Goal: Information Seeking & Learning: Learn about a topic

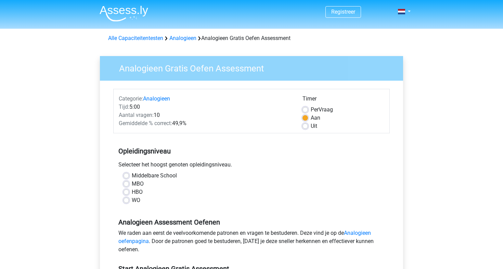
click at [435, 71] on div "Registreer Nederlands English" at bounding box center [251, 270] width 503 height 540
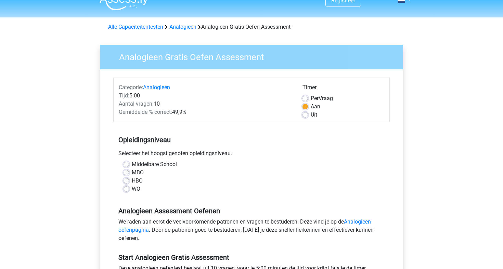
scroll to position [11, 0]
drag, startPoint x: 265, startPoint y: 130, endPoint x: 269, endPoint y: 134, distance: 6.0
click at [269, 134] on div "Opleidingsniveau Selecteer het hoogst genoten opleidingsniveau. Middelbare Scho…" at bounding box center [251, 162] width 276 height 74
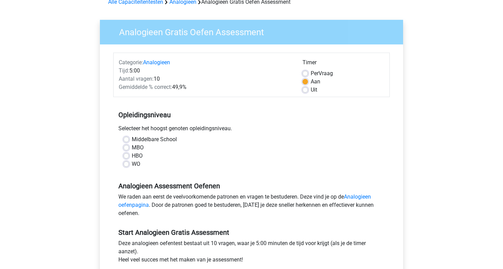
scroll to position [40, 0]
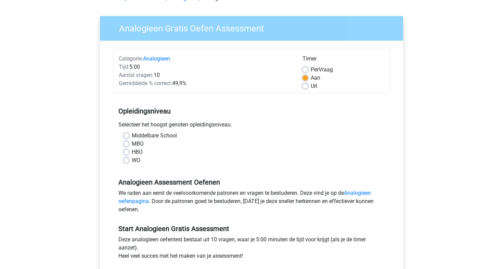
click at [132, 136] on label "Middelbare School" at bounding box center [154, 136] width 45 height 8
click at [126, 136] on input "Middelbare School" at bounding box center [125, 135] width 5 height 7
radio input "true"
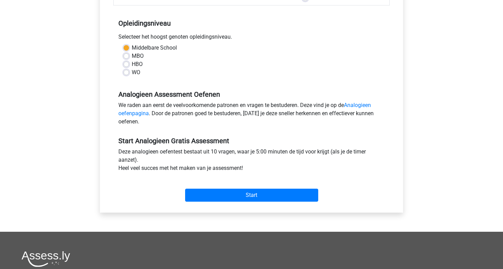
scroll to position [129, 0]
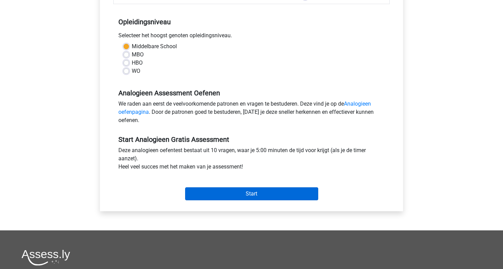
click at [234, 197] on input "Start" at bounding box center [251, 193] width 133 height 13
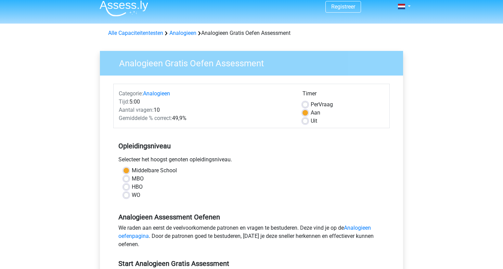
scroll to position [4, 0]
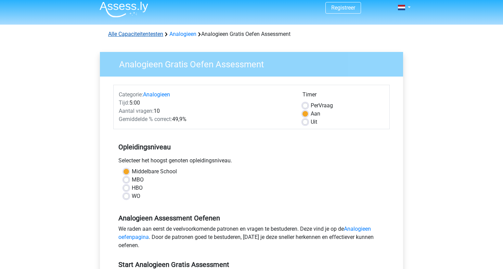
click at [147, 34] on link "Alle Capaciteitentesten" at bounding box center [135, 34] width 55 height 6
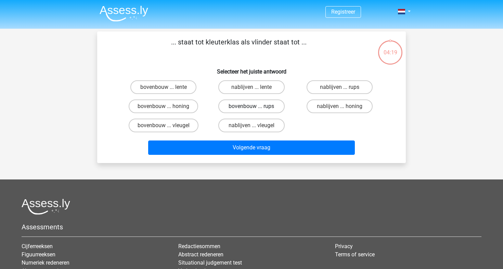
click at [262, 106] on label "bovenbouw ... rups" at bounding box center [251, 106] width 66 height 14
click at [256, 106] on input "bovenbouw ... rups" at bounding box center [253, 108] width 4 height 4
radio input "true"
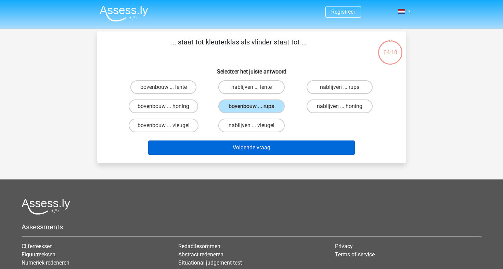
click at [263, 148] on button "Volgende vraag" at bounding box center [251, 148] width 207 height 14
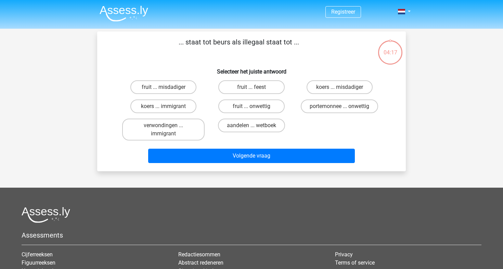
scroll to position [31, 0]
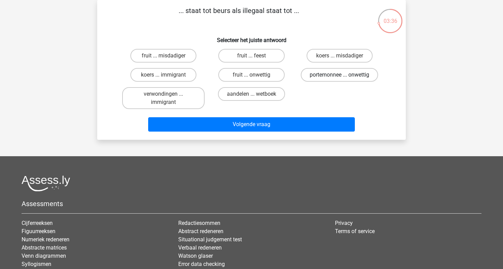
click at [330, 73] on label "portemonnee ... onwettig" at bounding box center [338, 75] width 77 height 14
click at [339, 75] on input "portemonnee ... onwettig" at bounding box center [341, 77] width 4 height 4
radio input "true"
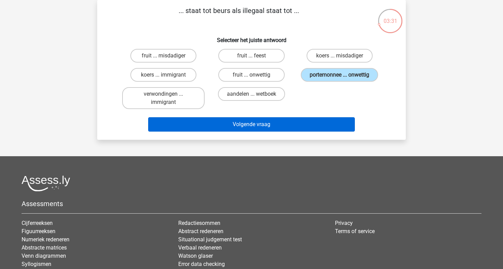
click at [271, 124] on button "Volgende vraag" at bounding box center [251, 124] width 207 height 14
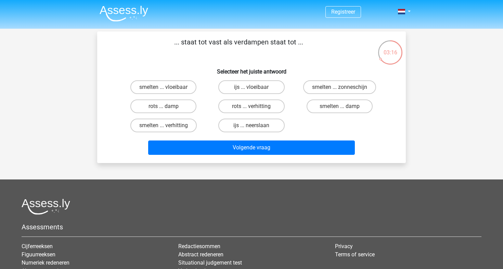
scroll to position [0, 0]
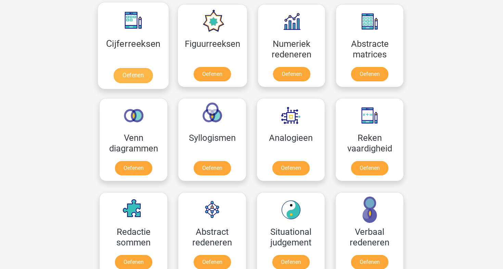
scroll to position [322, 0]
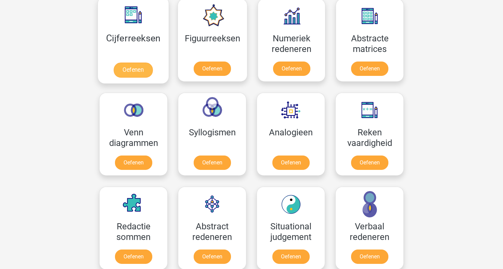
click at [136, 70] on link "Oefenen" at bounding box center [132, 70] width 39 height 15
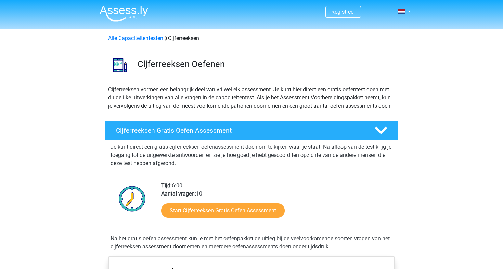
click at [383, 134] on polygon at bounding box center [381, 131] width 12 height 8
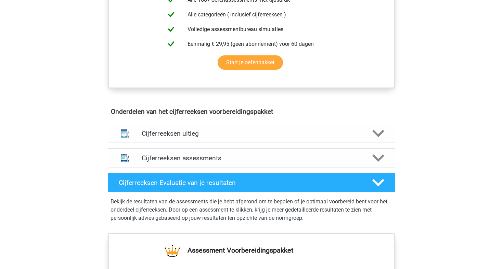
scroll to position [213, 0]
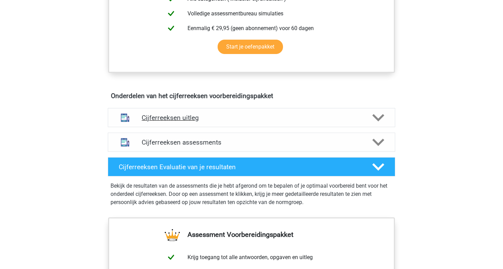
click at [190, 122] on h4 "Cijferreeksen uitleg" at bounding box center [251, 118] width 219 height 8
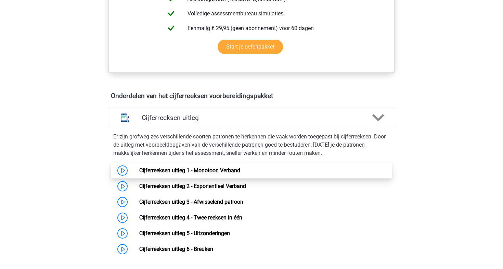
click at [139, 174] on link "Cijferreeksen uitleg 1 - Monotoon Verband" at bounding box center [189, 170] width 101 height 6
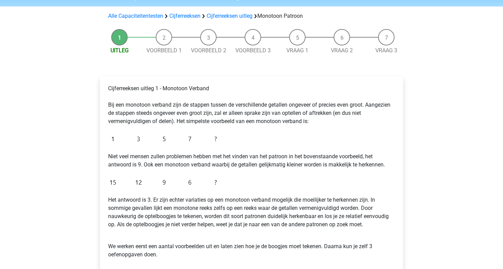
scroll to position [48, 0]
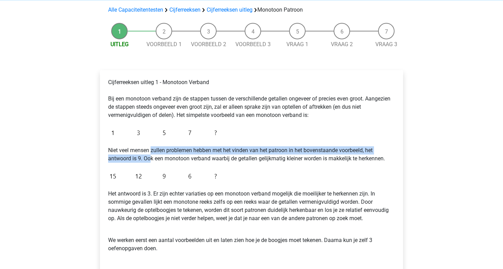
drag, startPoint x: 151, startPoint y: 158, endPoint x: 152, endPoint y: 145, distance: 12.7
click at [151, 146] on p "Niet veel mensen zullen problemen hebben met het vinden van het patroon in het …" at bounding box center [251, 154] width 286 height 16
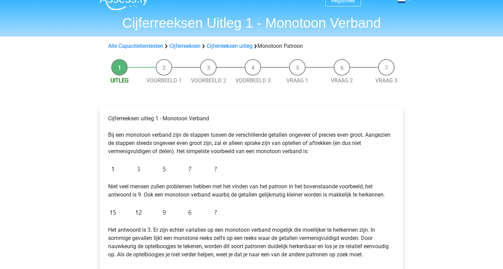
scroll to position [10, 0]
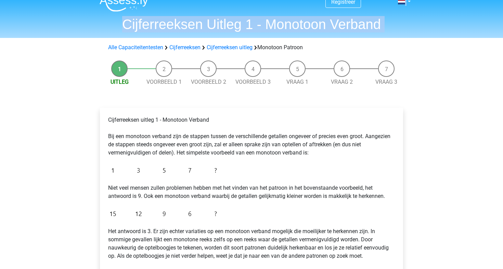
drag, startPoint x: 396, startPoint y: 41, endPoint x: 396, endPoint y: -30, distance: 71.1
click at [396, 0] on html "Registreer Nederlands English" at bounding box center [251, 260] width 503 height 540
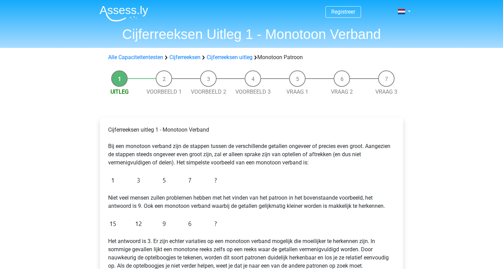
drag, startPoint x: 405, startPoint y: 108, endPoint x: 405, endPoint y: 93, distance: 15.4
click at [405, 93] on div "Uitleg Voorbeeld 1 Voorbeeld 2 Voorbeeld 3 Vraag 1 Vraag 2 Vraag 3 Cijferreekse…" at bounding box center [251, 213] width 325 height 293
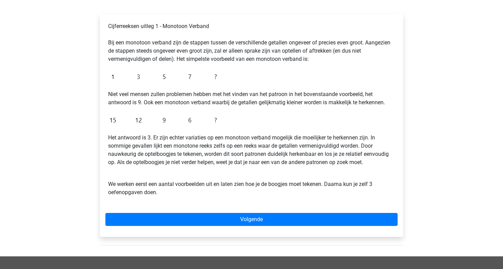
scroll to position [83, 0]
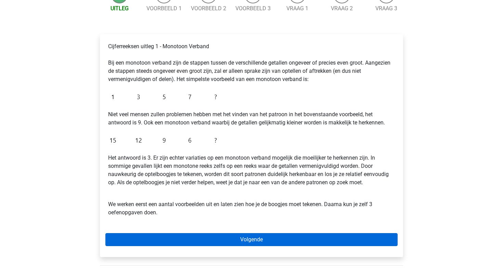
click at [254, 236] on link "Volgende" at bounding box center [251, 239] width 292 height 13
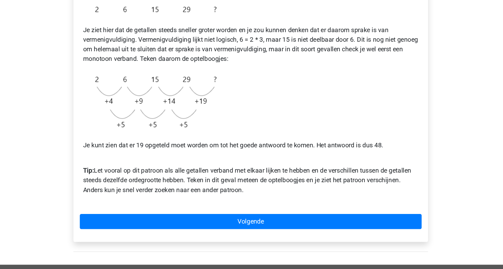
scroll to position [105, 0]
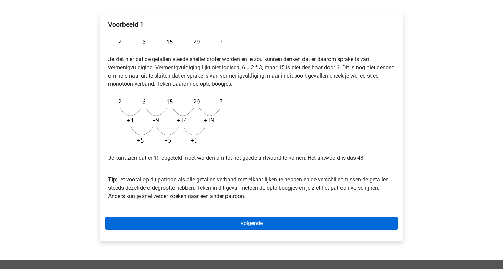
click at [254, 221] on link "Volgende" at bounding box center [251, 223] width 292 height 13
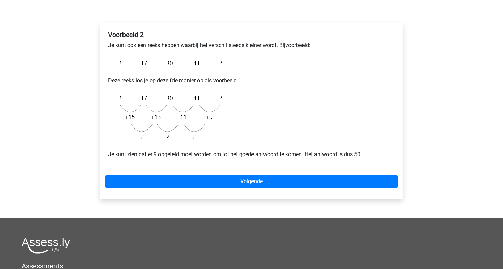
scroll to position [95, 0]
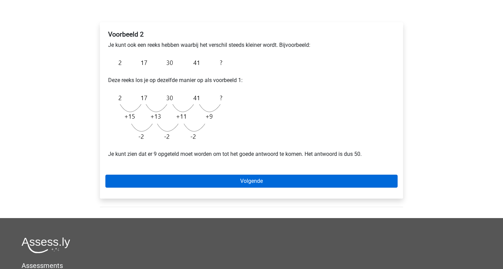
click at [253, 182] on link "Volgende" at bounding box center [251, 181] width 292 height 13
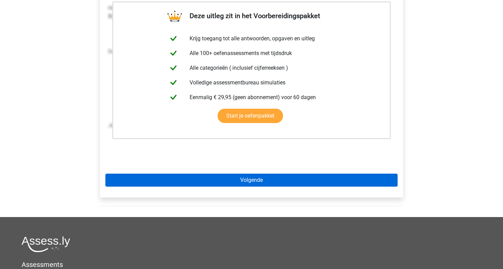
scroll to position [135, 0]
click at [253, 182] on link "Volgende" at bounding box center [251, 180] width 292 height 13
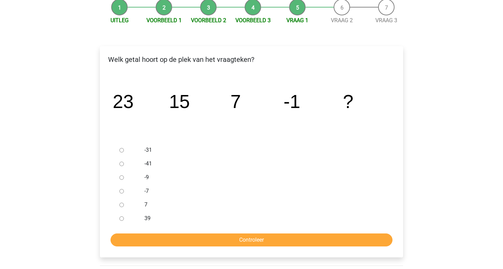
scroll to position [71, 0]
click at [121, 178] on input "-9" at bounding box center [121, 177] width 4 height 4
radio input "true"
click at [252, 239] on input "Controleer" at bounding box center [251, 239] width 282 height 13
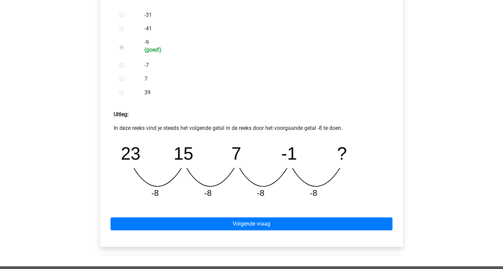
scroll to position [222, 0]
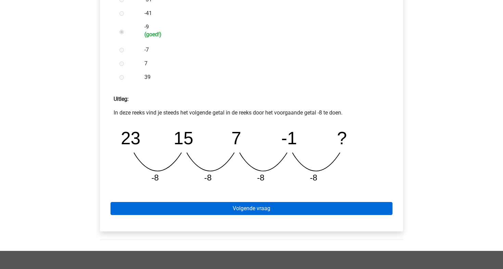
click at [246, 209] on link "Volgende vraag" at bounding box center [251, 208] width 282 height 13
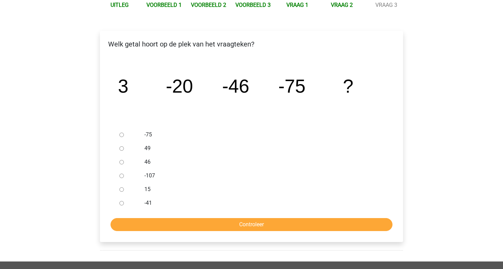
scroll to position [87, 0]
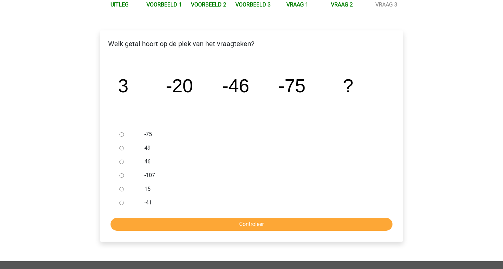
click at [121, 176] on input "-107" at bounding box center [121, 175] width 4 height 4
radio input "true"
click at [251, 224] on input "Controleer" at bounding box center [251, 224] width 282 height 13
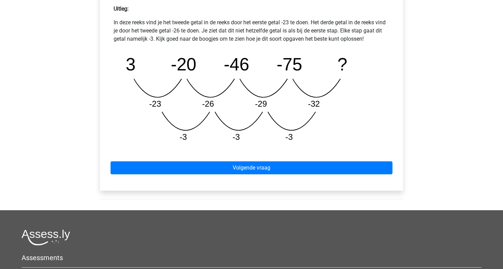
scroll to position [313, 0]
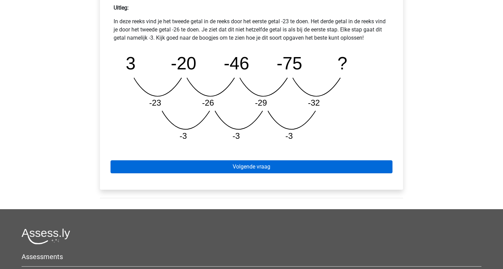
click at [251, 163] on link "Volgende vraag" at bounding box center [251, 166] width 282 height 13
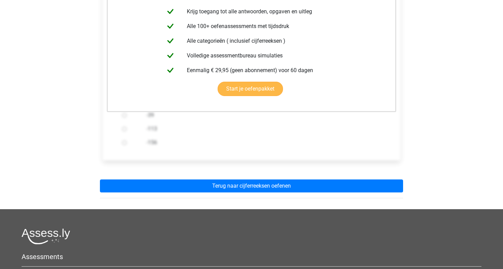
scroll to position [156, 0]
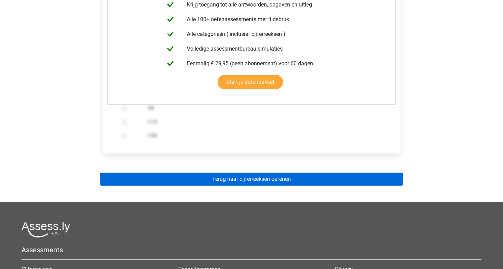
click at [258, 180] on link "Terug naar cijferreeksen oefenen" at bounding box center [251, 179] width 303 height 13
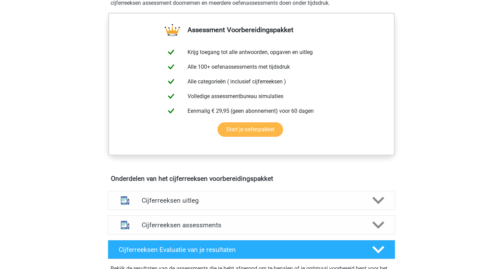
scroll to position [257, 0]
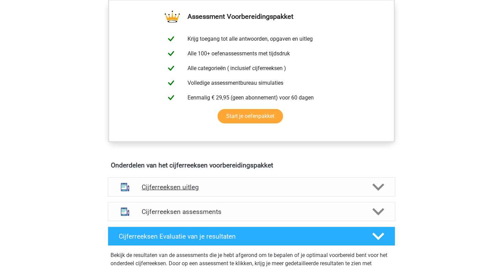
click at [185, 191] on h4 "Cijferreeksen uitleg" at bounding box center [251, 187] width 219 height 8
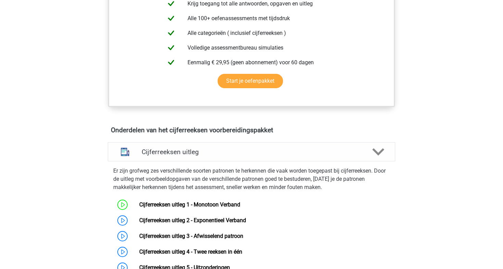
scroll to position [305, 0]
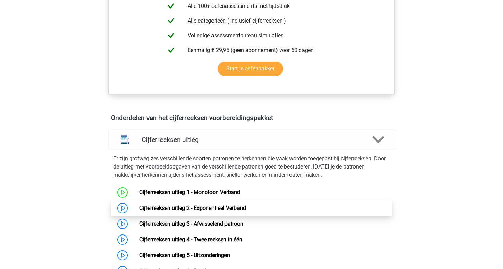
click at [139, 211] on link "Cijferreeksen uitleg 2 - Exponentieel Verband" at bounding box center [192, 208] width 107 height 6
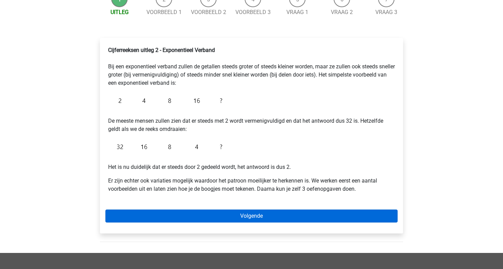
scroll to position [79, 0]
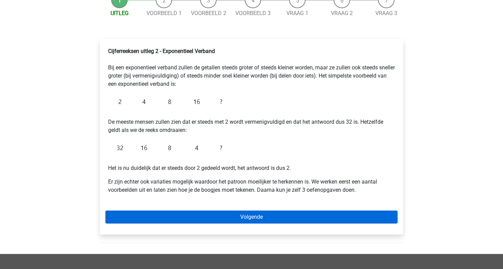
click at [245, 216] on link "Volgende" at bounding box center [251, 217] width 292 height 13
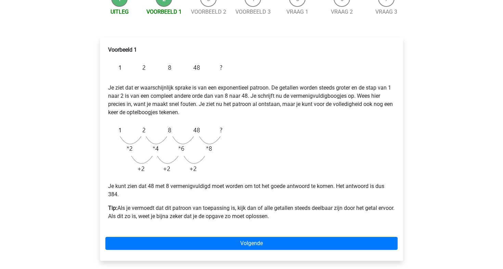
scroll to position [81, 0]
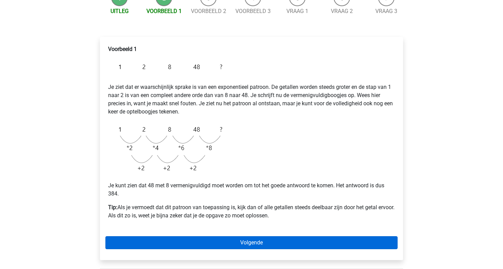
click at [246, 243] on link "Volgende" at bounding box center [251, 242] width 292 height 13
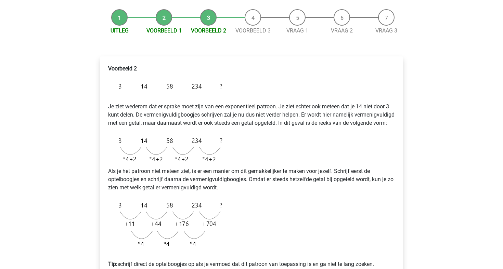
scroll to position [61, 0]
drag, startPoint x: 255, startPoint y: 132, endPoint x: 255, endPoint y: 138, distance: 6.5
click at [255, 138] on div "Voorbeeld 2 Je ziet wederom dat er sprake moet zijn van een exponentieel patroo…" at bounding box center [251, 169] width 292 height 215
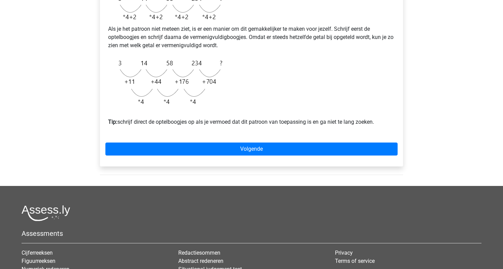
scroll to position [205, 0]
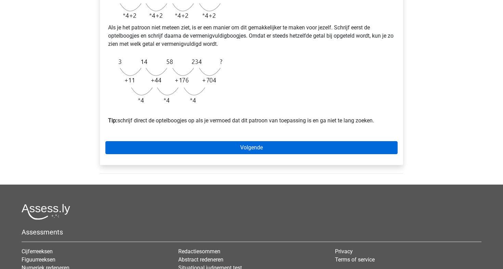
click at [253, 154] on link "Volgende" at bounding box center [251, 147] width 292 height 13
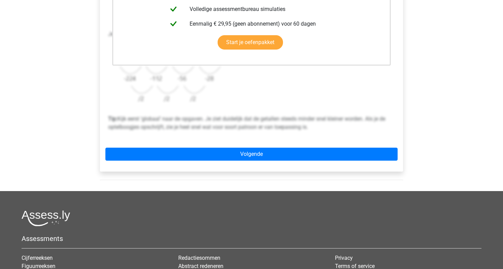
scroll to position [216, 0]
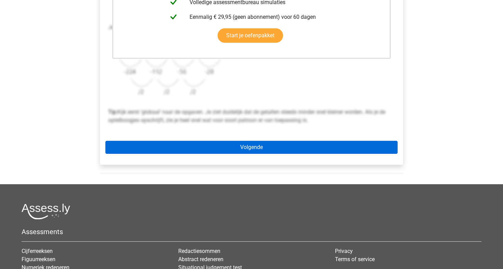
click at [252, 149] on link "Volgende" at bounding box center [251, 147] width 292 height 13
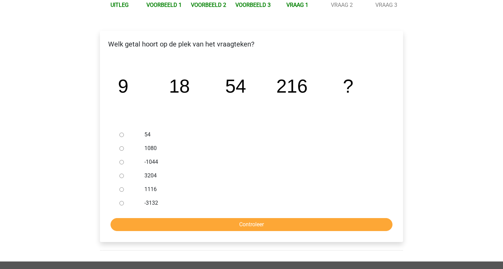
scroll to position [88, 0]
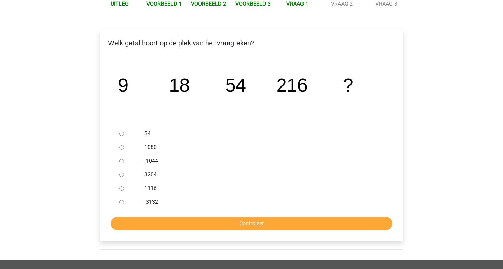
click at [122, 148] on input "1080" at bounding box center [121, 147] width 4 height 4
radio input "true"
click at [248, 225] on input "Controleer" at bounding box center [251, 223] width 282 height 13
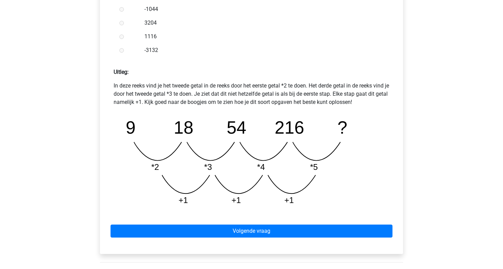
scroll to position [250, 0]
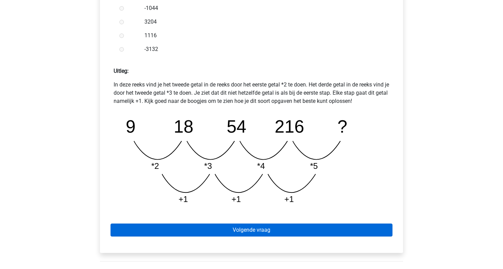
click at [249, 229] on link "Volgende vraag" at bounding box center [251, 230] width 282 height 13
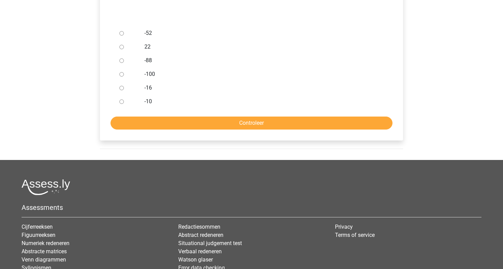
drag, startPoint x: 249, startPoint y: 229, endPoint x: 249, endPoint y: 209, distance: 20.2
click at [249, 227] on li "Redactiesommen" at bounding box center [251, 227] width 146 height 8
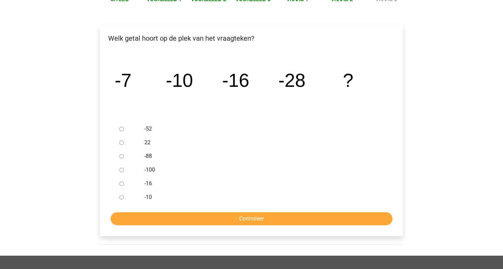
scroll to position [92, 0]
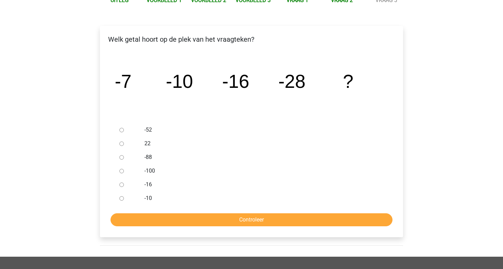
drag, startPoint x: 250, startPoint y: 196, endPoint x: 208, endPoint y: 183, distance: 44.3
click at [211, 185] on div "-52 22 -88 -100 -16 -10" at bounding box center [251, 164] width 269 height 82
click at [116, 120] on icon "image/svg+xml -7 -10 -16 -28 ?" at bounding box center [251, 88] width 281 height 70
click at [121, 127] on div at bounding box center [128, 130] width 23 height 14
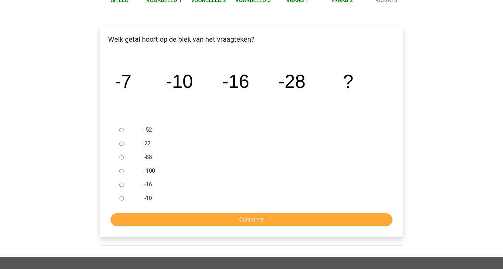
click at [121, 129] on input "-52" at bounding box center [121, 130] width 4 height 4
radio input "true"
click at [121, 129] on input "-52" at bounding box center [121, 130] width 4 height 4
click at [252, 219] on input "Controleer" at bounding box center [251, 219] width 282 height 13
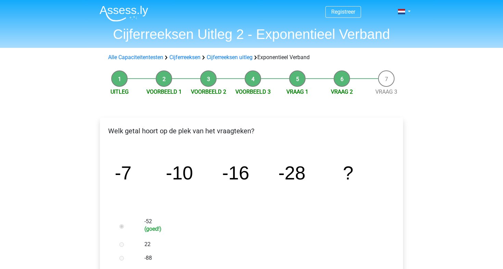
drag, startPoint x: 0, startPoint y: 0, endPoint x: 258, endPoint y: 183, distance: 316.3
click at [252, 218] on label "-52 (goed!)" at bounding box center [262, 224] width 237 height 15
click at [258, 183] on icon "image/svg+xml -7 -10 -16 -28 ?" at bounding box center [251, 179] width 281 height 70
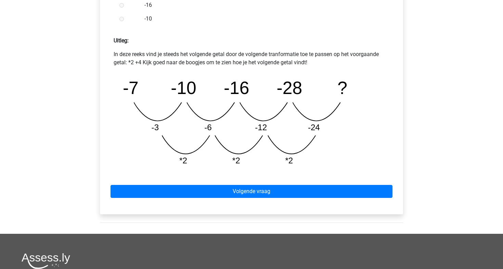
scroll to position [282, 0]
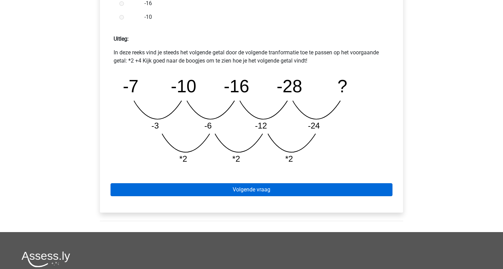
click at [251, 190] on link "Volgende vraag" at bounding box center [251, 189] width 282 height 13
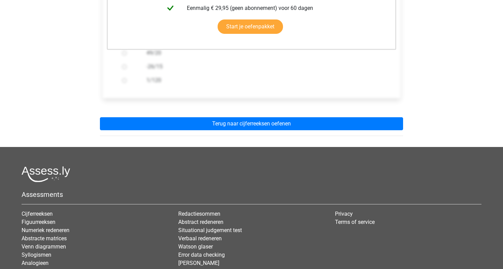
scroll to position [211, 0]
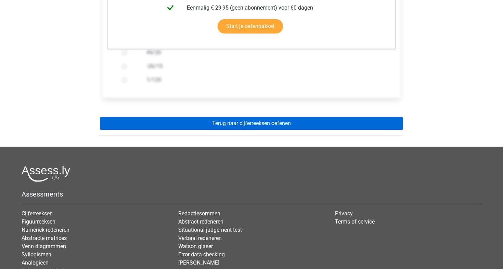
click at [261, 122] on link "Terug naar cijferreeksen oefenen" at bounding box center [251, 123] width 303 height 13
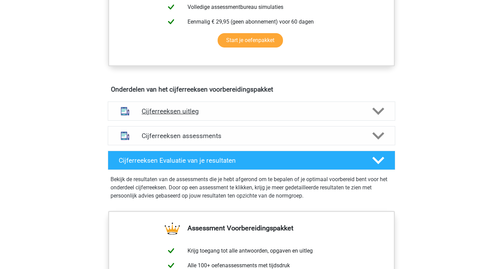
scroll to position [340, 0]
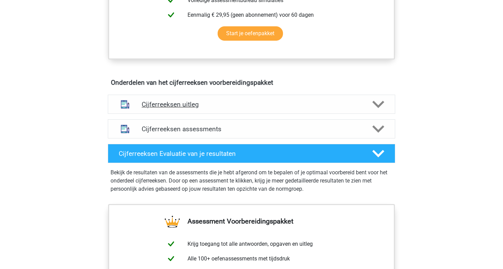
click at [156, 108] on h4 "Cijferreeksen uitleg" at bounding box center [251, 105] width 219 height 8
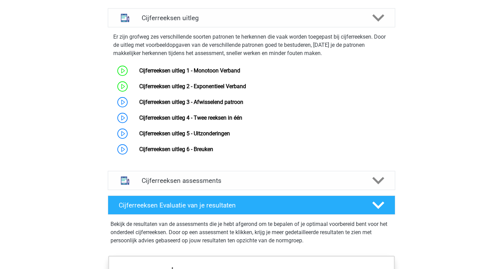
scroll to position [459, 0]
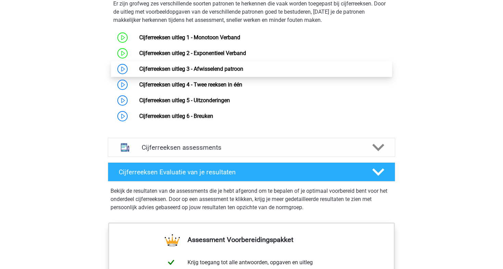
click at [139, 72] on link "Cijferreeksen uitleg 3 - Afwisselend patroon" at bounding box center [191, 69] width 104 height 6
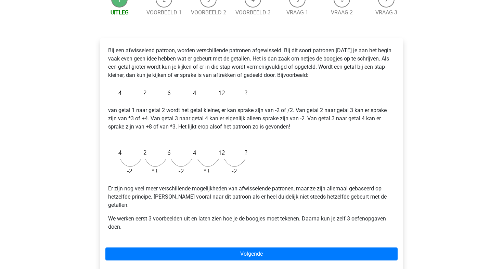
scroll to position [84, 0]
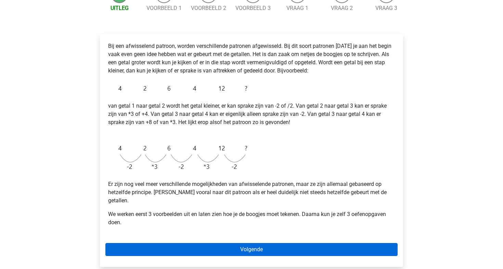
click at [248, 243] on link "Volgende" at bounding box center [251, 249] width 292 height 13
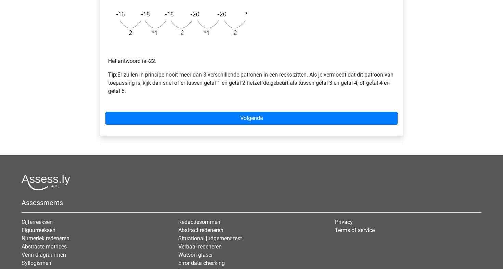
scroll to position [201, 0]
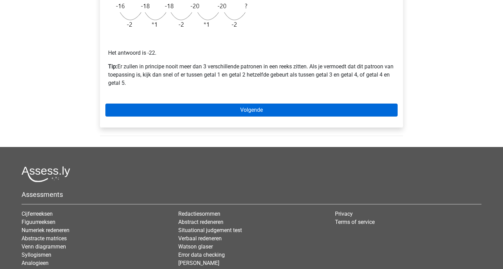
click at [251, 109] on link "Volgende" at bounding box center [251, 110] width 292 height 13
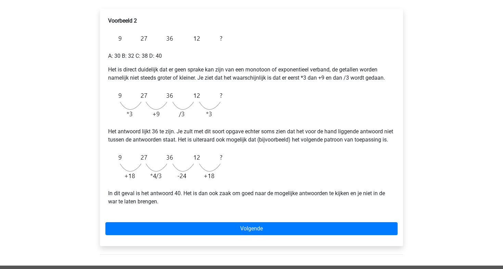
scroll to position [107, 0]
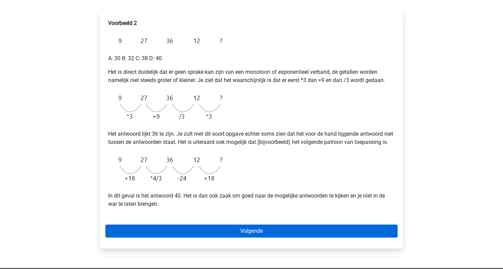
click at [249, 238] on link "Volgende" at bounding box center [251, 231] width 292 height 13
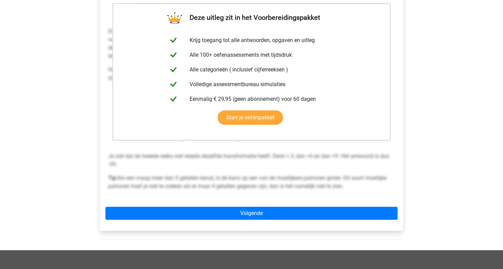
scroll to position [134, 0]
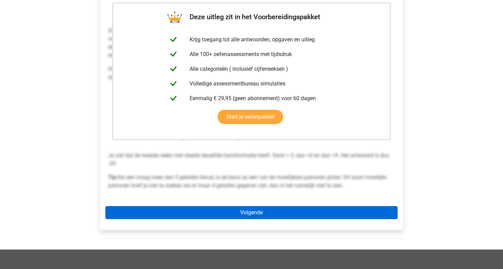
click at [248, 214] on link "Volgende" at bounding box center [251, 212] width 292 height 13
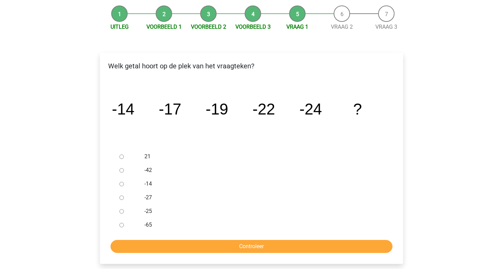
scroll to position [71, 0]
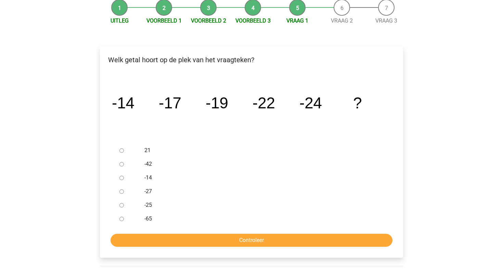
click at [121, 192] on input "-27" at bounding box center [121, 191] width 4 height 4
radio input "true"
click at [245, 240] on input "Controleer" at bounding box center [251, 240] width 282 height 13
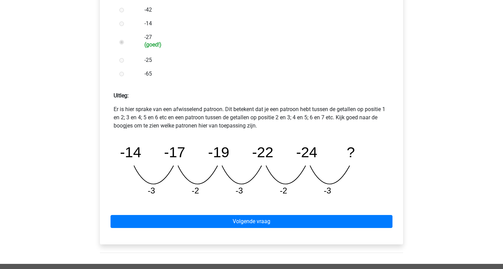
scroll to position [226, 0]
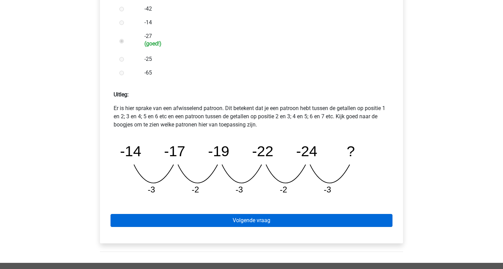
click at [246, 220] on link "Volgende vraag" at bounding box center [251, 220] width 282 height 13
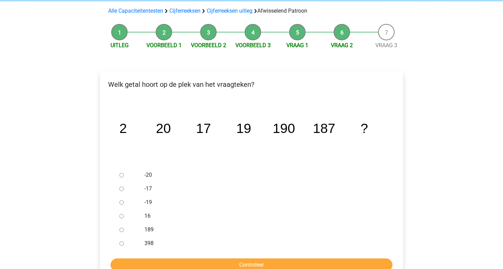
scroll to position [61, 0]
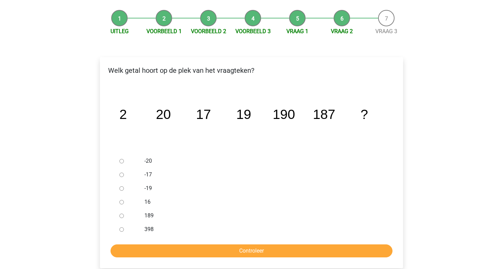
drag, startPoint x: 246, startPoint y: 215, endPoint x: 244, endPoint y: 203, distance: 11.9
click at [244, 203] on div "-20 -17 -19 16 189 398" at bounding box center [251, 195] width 269 height 82
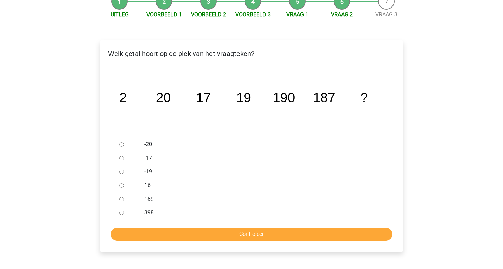
scroll to position [78, 0]
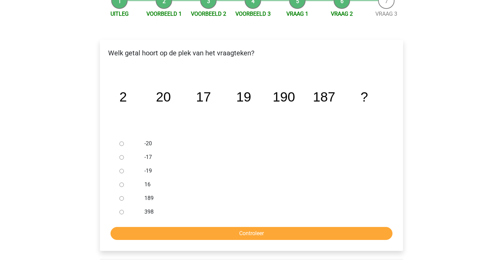
click at [121, 197] on input "189" at bounding box center [121, 198] width 4 height 4
radio input "true"
click at [121, 197] on input "189" at bounding box center [121, 198] width 4 height 4
drag, startPoint x: 121, startPoint y: 197, endPoint x: 105, endPoint y: 207, distance: 19.5
click at [105, 208] on div "Welk getal hoort op de plek van het vraagteken? image/svg+xml 2 20 17 19 190 18…" at bounding box center [251, 145] width 303 height 211
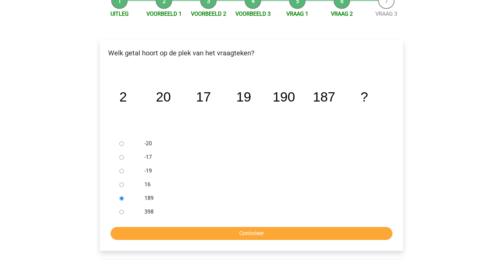
click at [107, 207] on div "Welk getal hoort op de plek van het vraagteken? image/svg+xml 2 20 17 19 190 18…" at bounding box center [251, 145] width 303 height 211
click at [251, 230] on input "Controleer" at bounding box center [251, 233] width 282 height 13
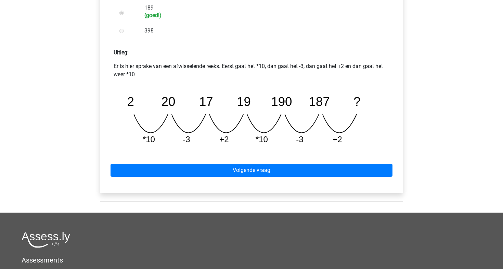
scroll to position [270, 0]
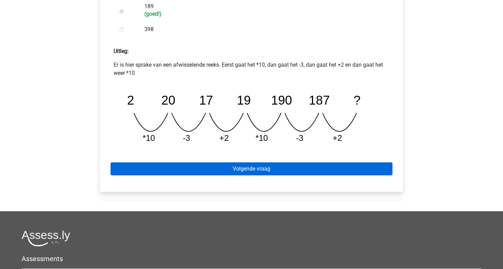
click at [244, 168] on link "Volgende vraag" at bounding box center [251, 168] width 282 height 13
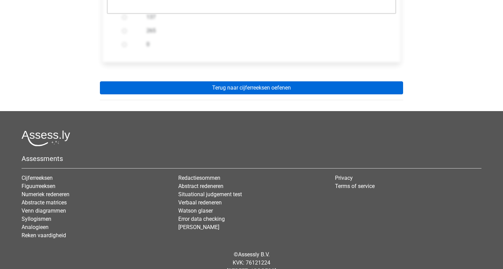
scroll to position [248, 0]
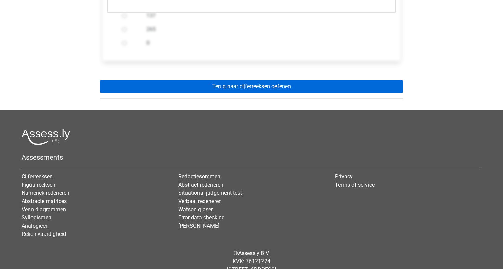
click at [238, 84] on link "Terug naar cijferreeksen oefenen" at bounding box center [251, 86] width 303 height 13
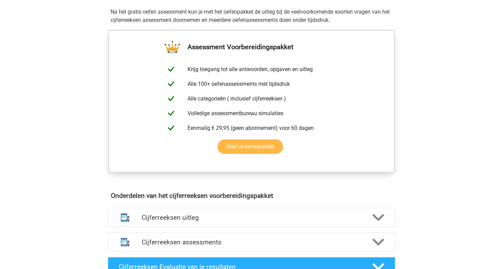
scroll to position [230, 0]
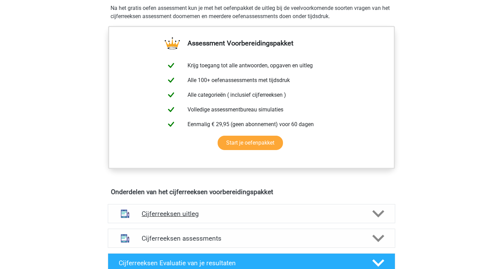
click at [148, 218] on h4 "Cijferreeksen uitleg" at bounding box center [251, 214] width 219 height 8
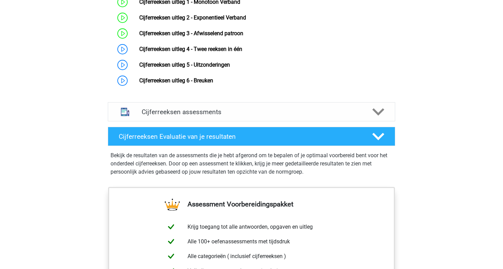
scroll to position [495, 0]
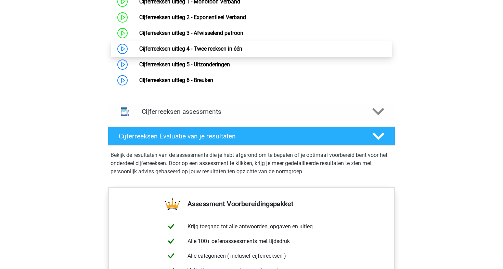
click at [139, 52] on link "Cijferreeksen uitleg 4 - Twee reeksen in één" at bounding box center [190, 48] width 103 height 6
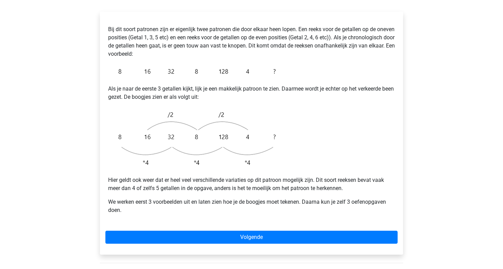
scroll to position [123, 0]
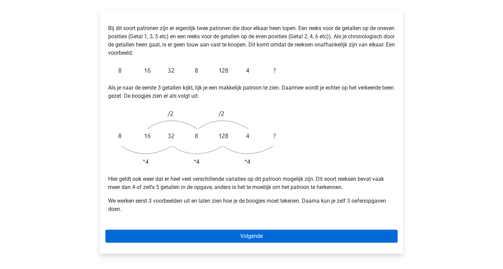
click at [250, 230] on link "Volgende" at bounding box center [251, 236] width 292 height 13
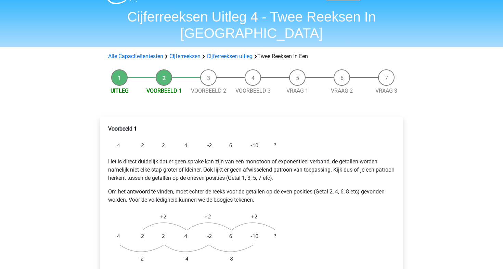
scroll to position [18, 0]
click at [251, 213] on img at bounding box center [193, 237] width 171 height 56
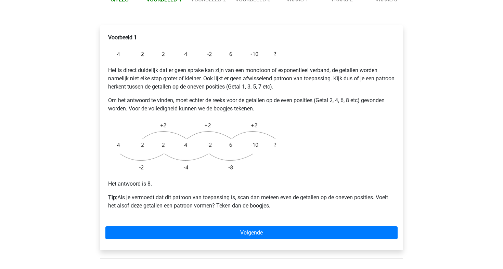
scroll to position [107, 0]
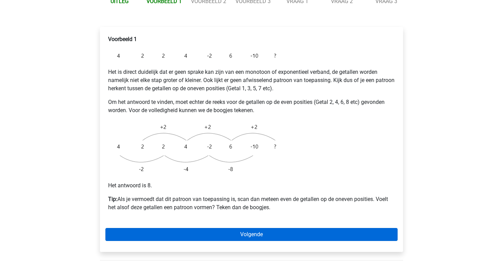
click at [248, 228] on link "Volgende" at bounding box center [251, 234] width 292 height 13
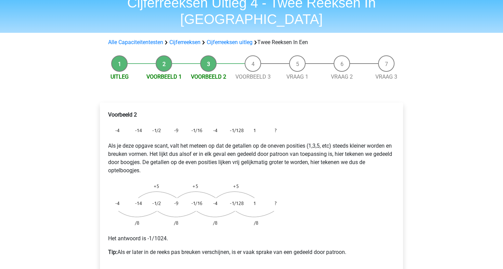
scroll to position [33, 0]
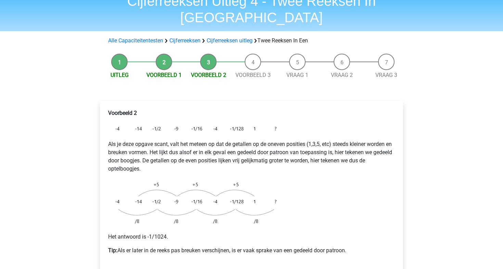
click at [249, 206] on img at bounding box center [193, 202] width 171 height 49
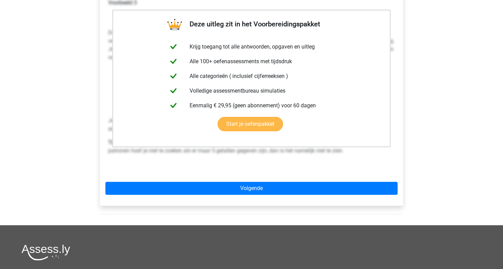
scroll to position [144, 0]
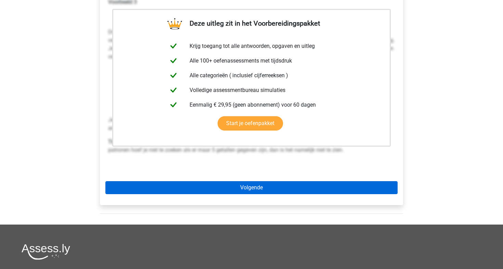
click at [242, 181] on link "Volgende" at bounding box center [251, 187] width 292 height 13
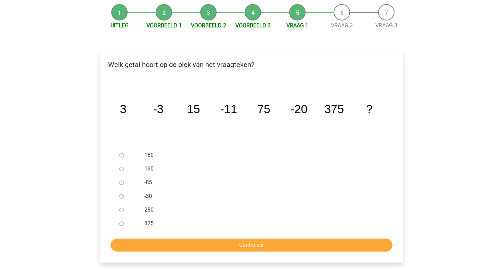
scroll to position [84, 0]
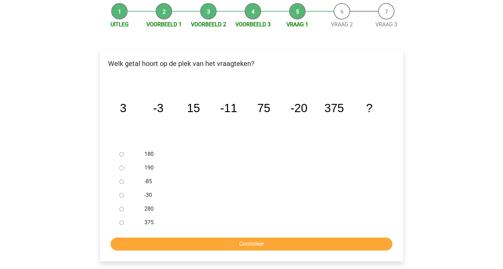
click at [242, 175] on div "-85" at bounding box center [262, 182] width 247 height 14
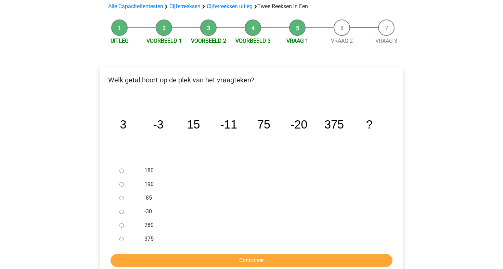
scroll to position [65, 0]
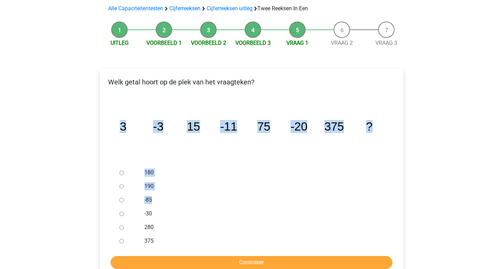
drag, startPoint x: 259, startPoint y: 134, endPoint x: 121, endPoint y: 196, distance: 151.5
click at [121, 196] on div "Welk getal hoort op de plek van het vraagteken? image/svg+xml 3 -3 15 -11 75 -2…" at bounding box center [251, 174] width 303 height 211
click at [121, 212] on input "-30" at bounding box center [121, 214] width 4 height 4
radio input "true"
click at [251, 256] on input "Controleer" at bounding box center [251, 262] width 282 height 13
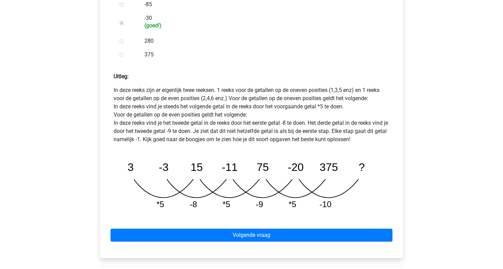
scroll to position [261, 0]
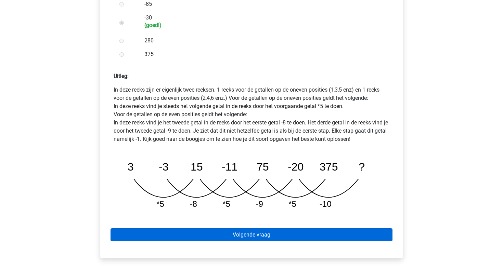
click at [251, 228] on link "Volgende vraag" at bounding box center [251, 234] width 282 height 13
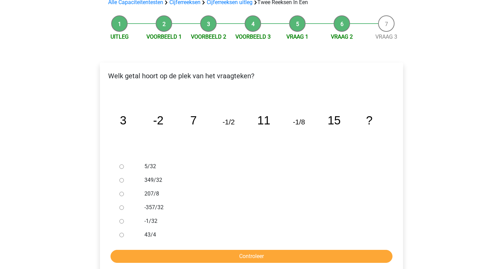
scroll to position [73, 0]
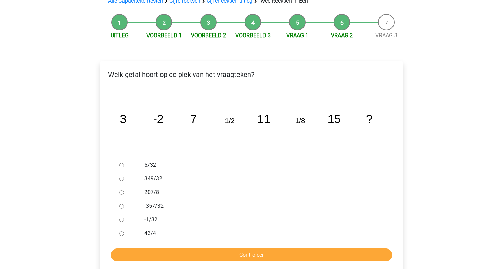
click at [122, 218] on input "-1/32" at bounding box center [121, 220] width 4 height 4
radio input "true"
click at [245, 249] on input "Controleer" at bounding box center [251, 255] width 282 height 13
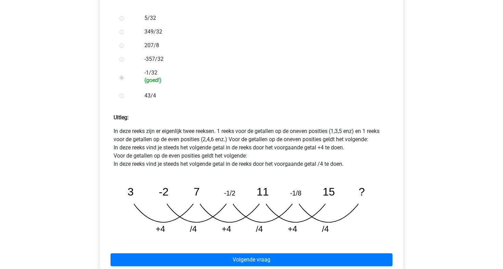
scroll to position [250, 0]
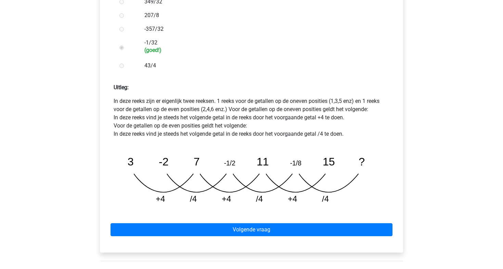
click at [245, 237] on div "Welk getal hoort op de plek van het vraagteken? image/svg+xml 3 -2 7 -1/2 11 -1…" at bounding box center [251, 71] width 314 height 402
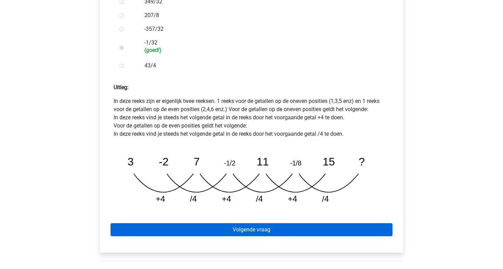
click at [245, 223] on link "Volgende vraag" at bounding box center [251, 229] width 282 height 13
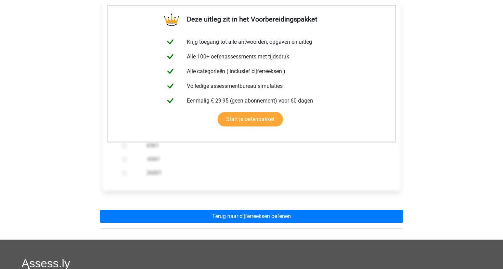
scroll to position [138, 0]
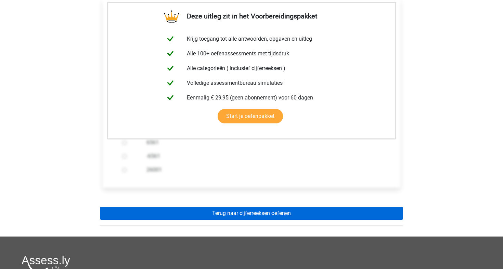
click at [240, 207] on link "Terug naar cijferreeksen oefenen" at bounding box center [251, 213] width 303 height 13
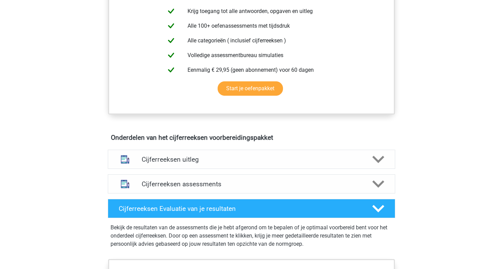
scroll to position [288, 0]
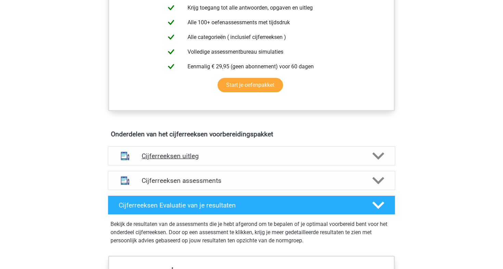
click at [169, 160] on h4 "Cijferreeksen uitleg" at bounding box center [251, 156] width 219 height 8
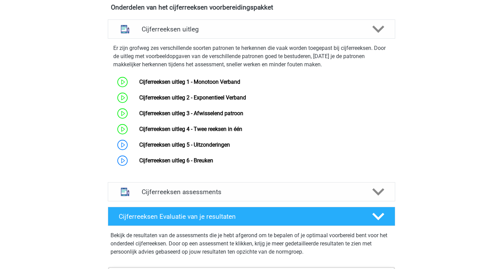
scroll to position [429, 0]
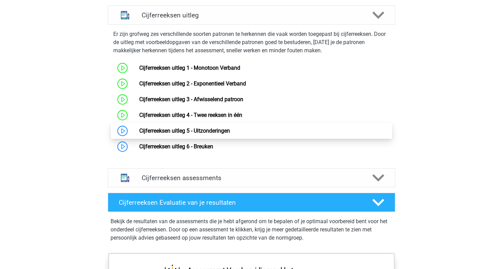
click at [139, 134] on link "Cijferreeksen uitleg 5 - Uitzonderingen" at bounding box center [184, 131] width 91 height 6
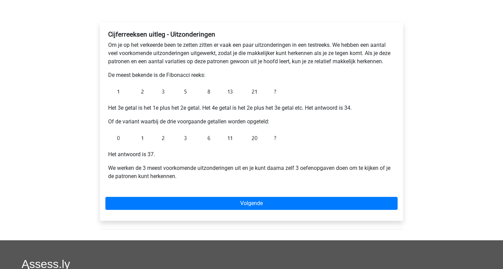
scroll to position [95, 0]
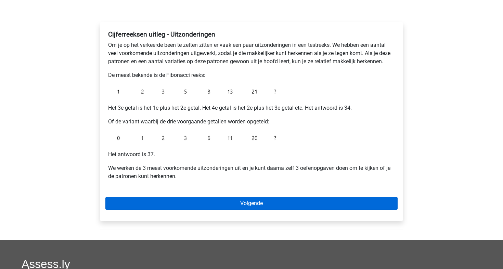
click at [242, 204] on link "Volgende" at bounding box center [251, 203] width 292 height 13
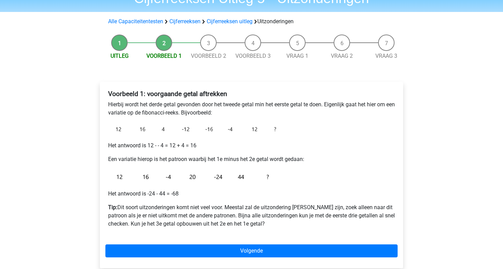
scroll to position [36, 0]
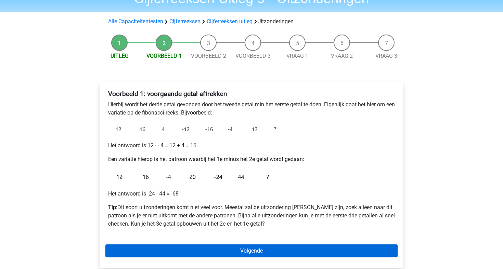
click at [252, 251] on link "Volgende" at bounding box center [251, 250] width 292 height 13
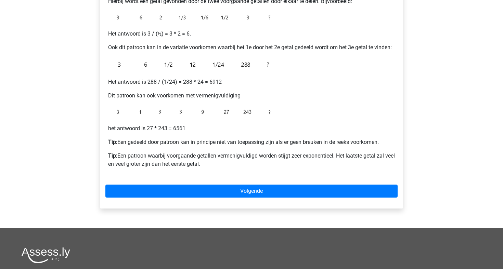
scroll to position [140, 0]
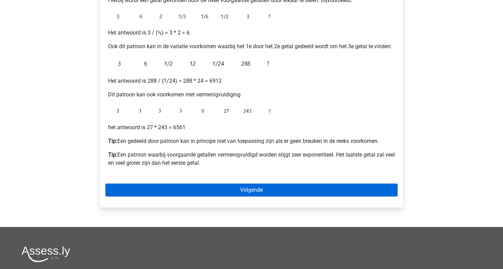
click at [248, 191] on link "Volgende" at bounding box center [251, 190] width 292 height 13
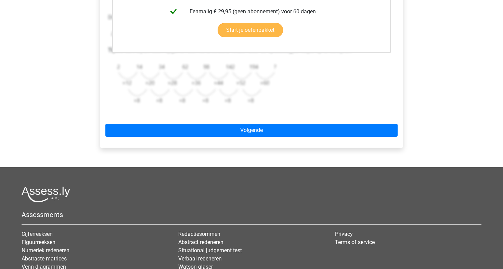
scroll to position [236, 0]
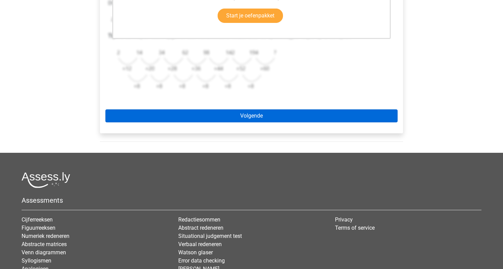
click at [243, 113] on link "Volgende" at bounding box center [251, 115] width 292 height 13
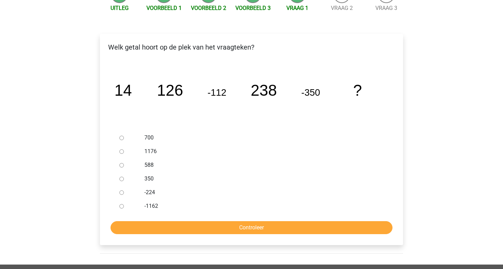
scroll to position [86, 0]
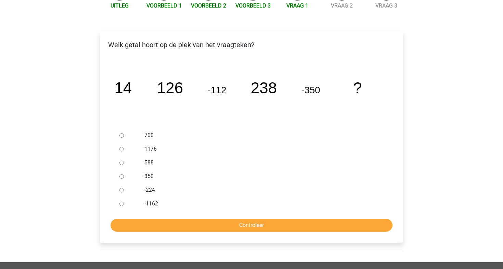
click at [121, 162] on input "588" at bounding box center [121, 163] width 4 height 4
radio input "true"
click at [245, 228] on input "Controleer" at bounding box center [251, 225] width 282 height 13
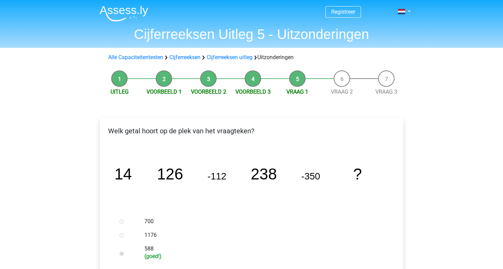
click at [245, 217] on div "700" at bounding box center [262, 222] width 247 height 14
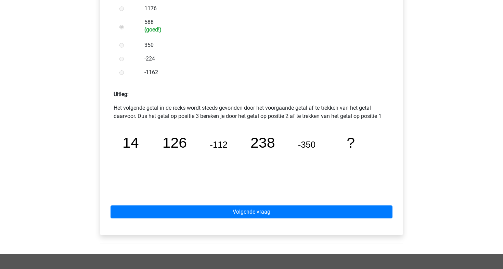
scroll to position [228, 0]
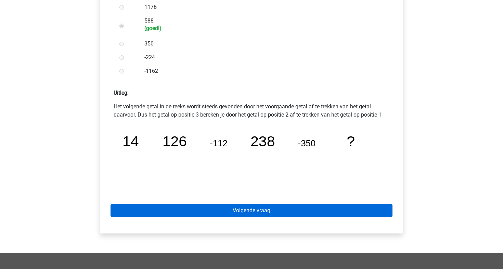
click at [245, 210] on link "Volgende vraag" at bounding box center [251, 210] width 282 height 13
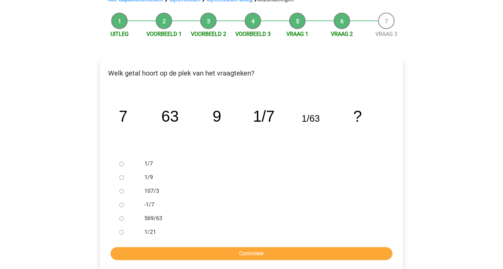
scroll to position [58, 0]
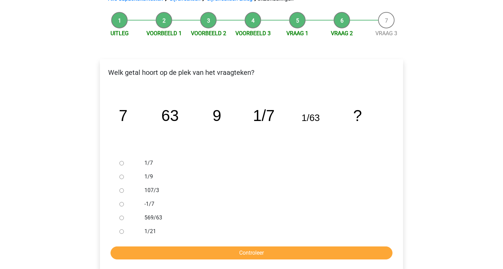
drag, startPoint x: 195, startPoint y: 230, endPoint x: 184, endPoint y: 219, distance: 16.0
click at [184, 219] on div "1/7 1/9 107/3 -1/7 569/63 1/21" at bounding box center [251, 197] width 269 height 82
click at [121, 176] on input "1/9" at bounding box center [121, 177] width 4 height 4
radio input "true"
click at [255, 251] on input "Controleer" at bounding box center [251, 252] width 282 height 13
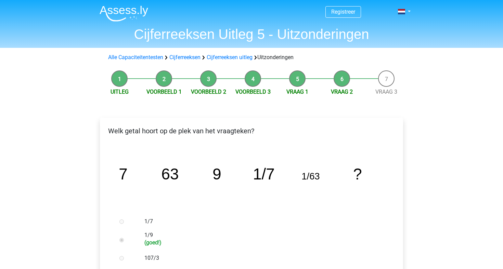
click at [245, 195] on icon "image/svg+xml 7 63 9 1/7 1/63 ?" at bounding box center [251, 179] width 281 height 70
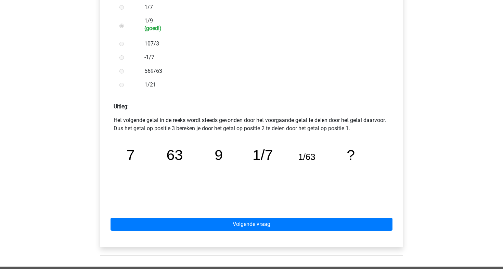
scroll to position [217, 0]
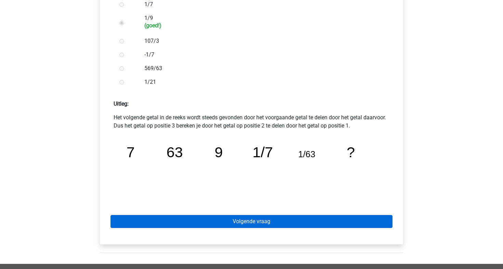
click at [243, 223] on link "Volgende vraag" at bounding box center [251, 221] width 282 height 13
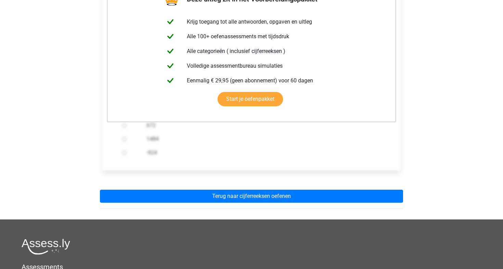
scroll to position [141, 0]
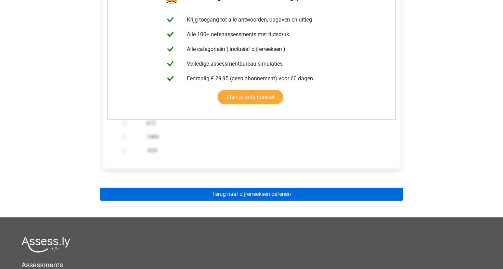
click at [239, 194] on link "Terug naar cijferreeksen oefenen" at bounding box center [251, 194] width 303 height 13
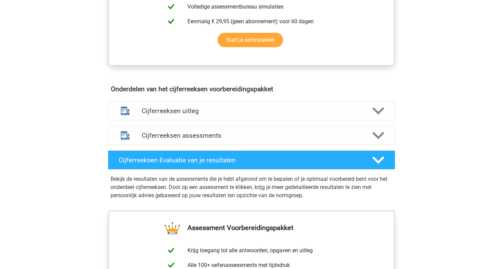
scroll to position [336, 0]
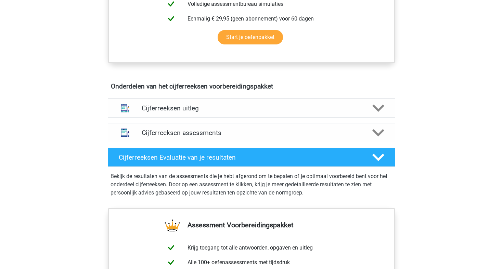
click at [163, 112] on h4 "Cijferreeksen uitleg" at bounding box center [251, 108] width 219 height 8
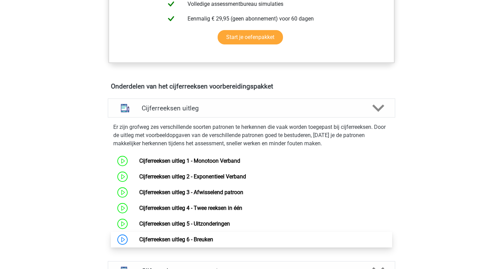
click at [139, 243] on link "Cijferreeksen uitleg 6 - Breuken" at bounding box center [176, 239] width 74 height 6
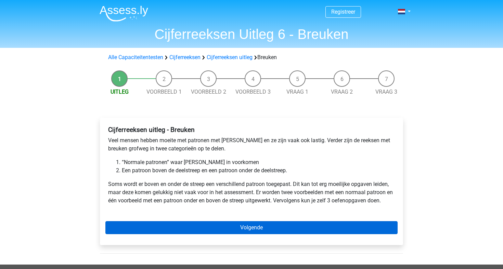
click at [253, 222] on link "Volgende" at bounding box center [251, 227] width 292 height 13
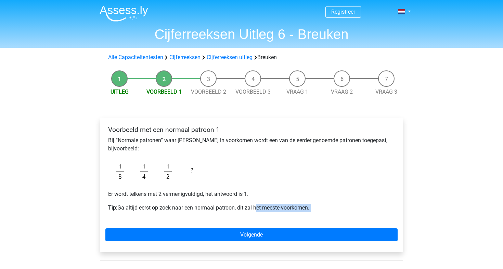
drag, startPoint x: 253, startPoint y: 226, endPoint x: 256, endPoint y: 205, distance: 21.4
click at [255, 205] on div "Voorbeeld met een normaal patroon 1 Bij “Normale patronen” waar breuken in voor…" at bounding box center [251, 185] width 303 height 135
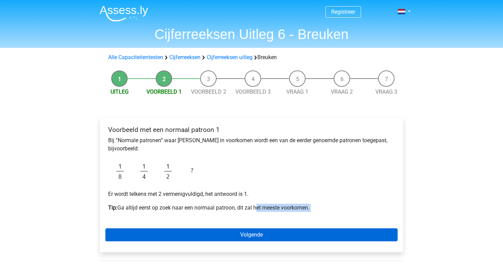
click at [251, 233] on link "Volgende" at bounding box center [251, 234] width 292 height 13
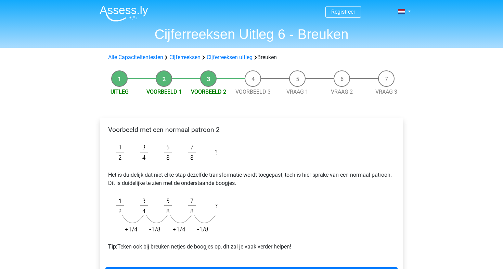
drag, startPoint x: 272, startPoint y: 212, endPoint x: 278, endPoint y: 197, distance: 16.3
click at [278, 197] on div "Voorbeeld met een normaal patroon 2 Het is duidelijk dat niet elke stap dezelfd…" at bounding box center [251, 191] width 292 height 136
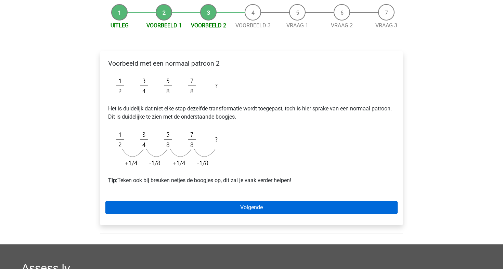
scroll to position [67, 0]
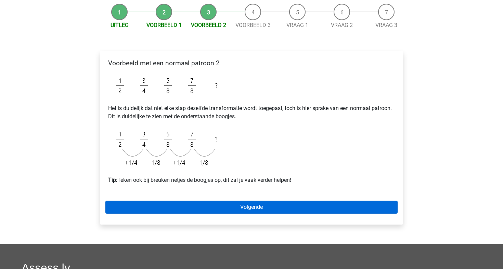
click at [251, 207] on link "Volgende" at bounding box center [251, 207] width 292 height 13
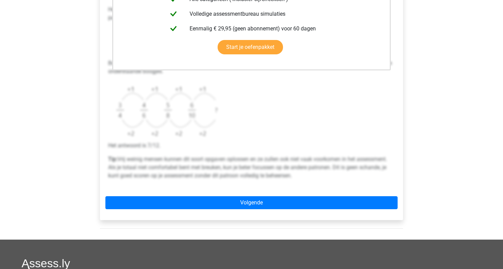
scroll to position [209, 0]
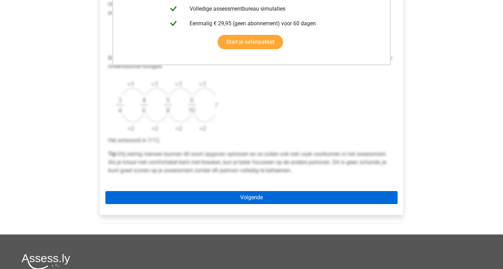
click at [248, 197] on link "Volgende" at bounding box center [251, 197] width 292 height 13
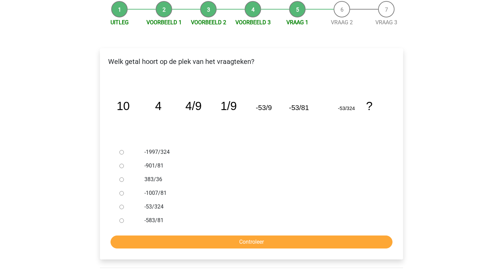
scroll to position [72, 0]
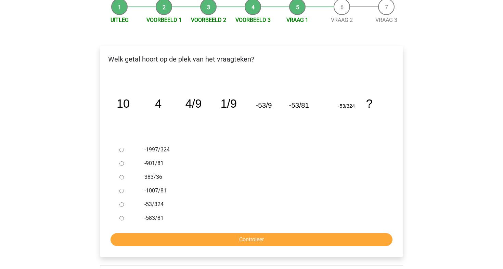
click at [122, 150] on input "-1997/324" at bounding box center [121, 150] width 4 height 4
radio input "true"
click at [255, 239] on input "Controleer" at bounding box center [251, 239] width 282 height 13
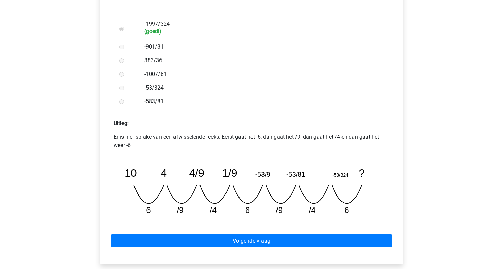
scroll to position [198, 0]
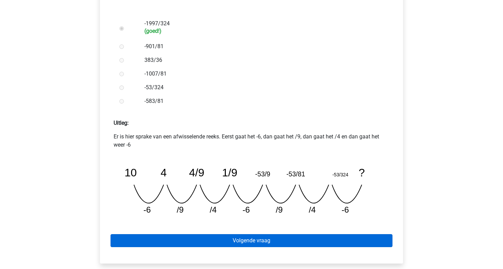
click at [242, 243] on link "Volgende vraag" at bounding box center [251, 240] width 282 height 13
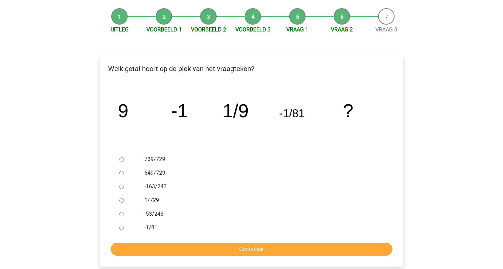
scroll to position [64, 0]
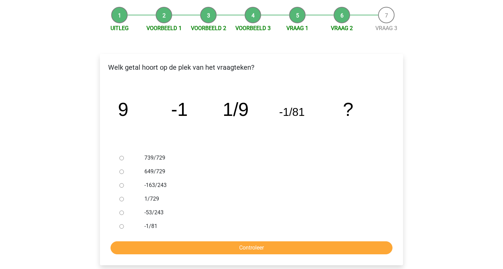
click at [133, 196] on div at bounding box center [128, 199] width 23 height 14
click at [121, 199] on input "1/729" at bounding box center [121, 199] width 4 height 4
radio input "true"
click at [250, 247] on input "Controleer" at bounding box center [251, 247] width 282 height 13
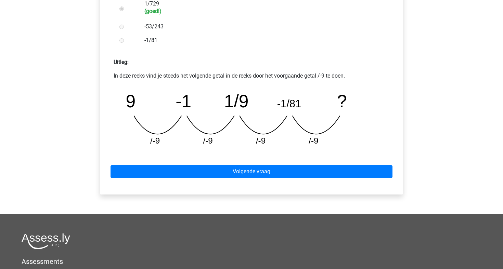
scroll to position [264, 0]
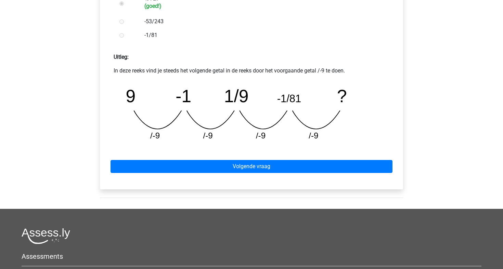
click at [247, 237] on div at bounding box center [251, 236] width 459 height 16
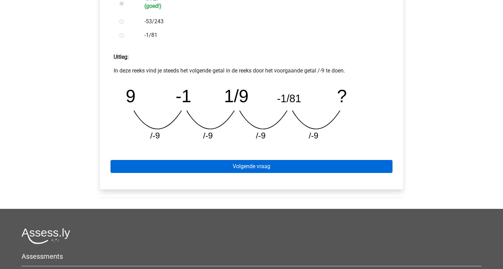
click at [241, 165] on link "Volgende vraag" at bounding box center [251, 166] width 282 height 13
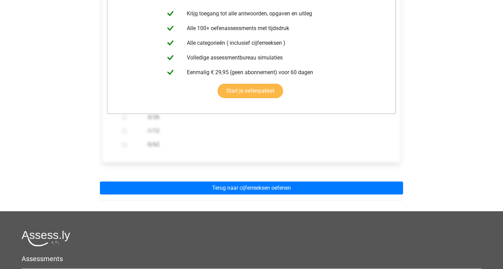
scroll to position [147, 0]
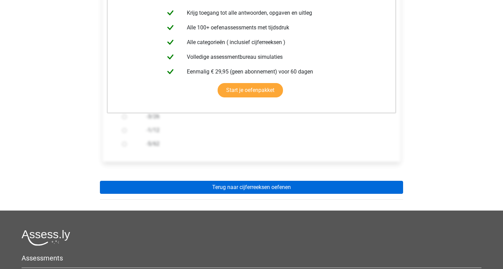
click at [242, 187] on link "Terug naar cijferreeksen oefenen" at bounding box center [251, 187] width 303 height 13
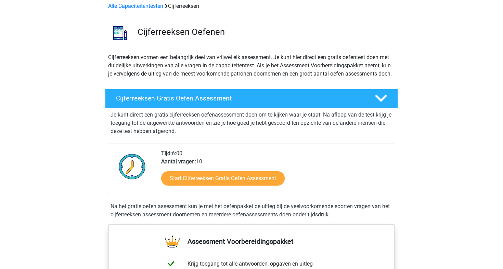
scroll to position [33, 0]
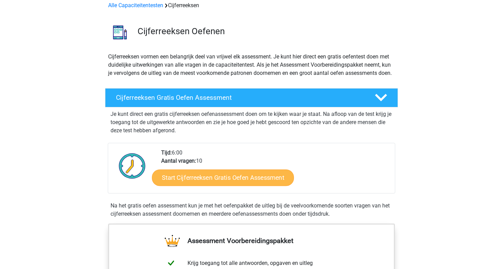
drag, startPoint x: 368, startPoint y: 203, endPoint x: 280, endPoint y: 185, distance: 89.8
click at [280, 185] on div "Je kunt direct een gratis cijferreeksen oefenassessment doen om te kijken waar …" at bounding box center [251, 162] width 287 height 111
click at [253, 185] on link "Start Cijferreeksen Gratis Oefen Assessment" at bounding box center [223, 177] width 142 height 16
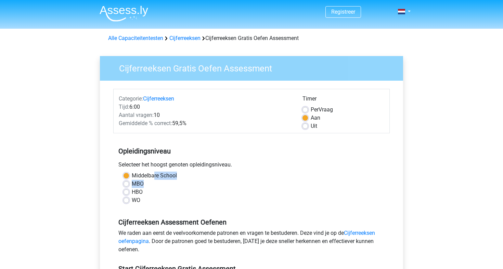
click at [151, 171] on div "Opleidingsniveau Selecteer het hoogst genoten opleidingsniveau. [GEOGRAPHIC_DAT…" at bounding box center [251, 173] width 276 height 74
click at [132, 175] on label "Middelbare School" at bounding box center [154, 176] width 45 height 8
click at [128, 175] on input "Middelbare School" at bounding box center [125, 175] width 5 height 7
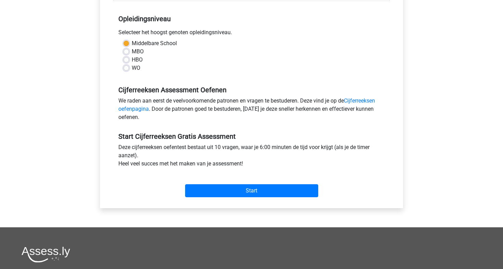
scroll to position [133, 0]
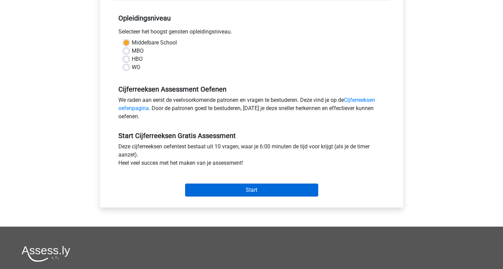
click at [252, 189] on input "Start" at bounding box center [251, 190] width 133 height 13
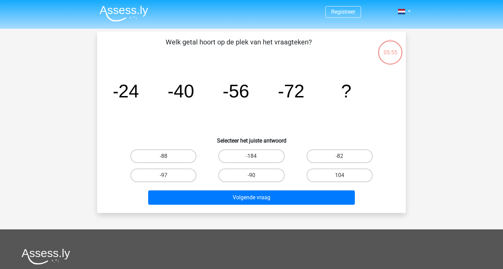
drag, startPoint x: 0, startPoint y: 0, endPoint x: 204, endPoint y: 184, distance: 274.7
click at [204, 184] on div "Welk getal hoort op de plek van het vraagteken? image/svg+xml -24 -40 -56 -72 ?…" at bounding box center [251, 122] width 303 height 171
click at [169, 155] on label "-88" at bounding box center [163, 156] width 66 height 14
click at [168, 156] on input "-88" at bounding box center [165, 158] width 4 height 4
radio input "true"
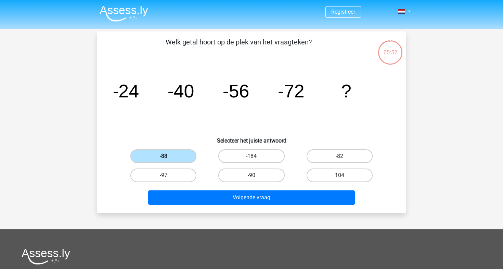
click at [169, 155] on label "-88" at bounding box center [163, 156] width 66 height 14
click at [168, 156] on input "-88" at bounding box center [165, 158] width 4 height 4
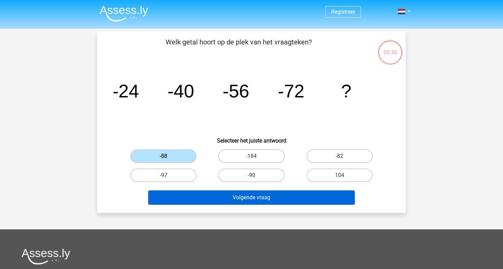
click at [247, 198] on button "Volgende vraag" at bounding box center [251, 197] width 207 height 14
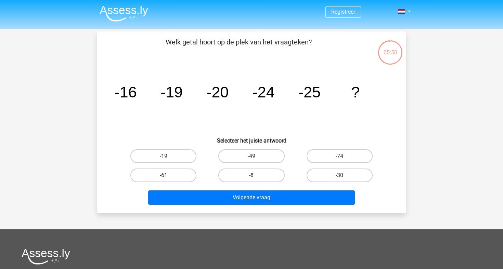
scroll to position [31, 0]
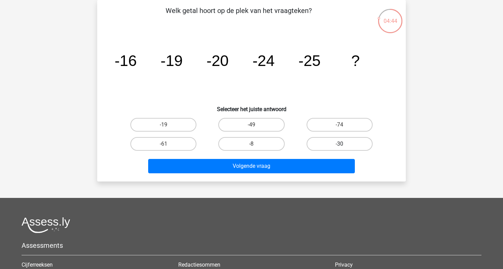
click at [341, 142] on label "-30" at bounding box center [339, 144] width 66 height 14
click at [341, 144] on input "-30" at bounding box center [341, 146] width 4 height 4
radio input "true"
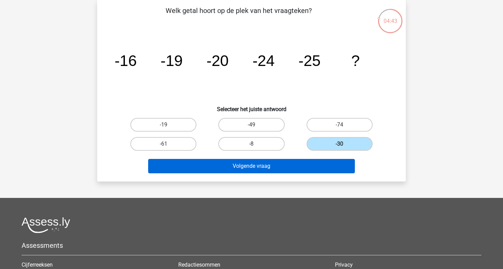
click at [266, 167] on button "Volgende vraag" at bounding box center [251, 166] width 207 height 14
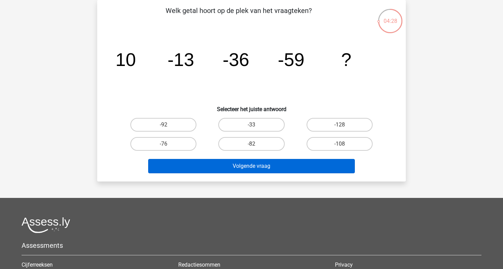
drag, startPoint x: 266, startPoint y: 167, endPoint x: 263, endPoint y: 161, distance: 6.9
click at [263, 161] on button "Volgende vraag" at bounding box center [251, 166] width 207 height 14
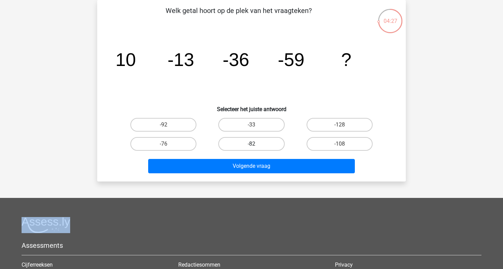
drag, startPoint x: 259, startPoint y: 157, endPoint x: 256, endPoint y: 139, distance: 18.0
click at [256, 139] on div "Welk getal hoort op de plek van het vraagteken? image/svg+xml 10 -13 -36 -59 ? …" at bounding box center [251, 90] width 303 height 171
click at [256, 139] on label "-82" at bounding box center [251, 144] width 66 height 14
click at [256, 144] on input "-82" at bounding box center [253, 146] width 4 height 4
radio input "true"
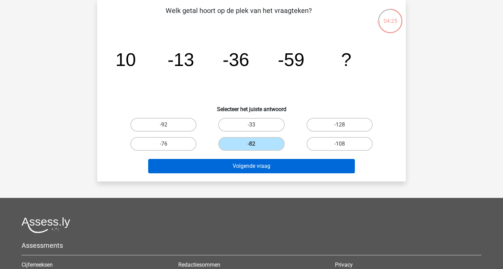
click at [254, 166] on button "Volgende vraag" at bounding box center [251, 166] width 207 height 14
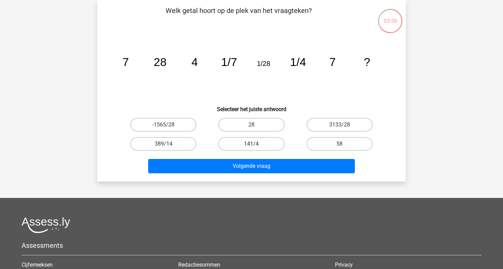
drag, startPoint x: 253, startPoint y: 164, endPoint x: 251, endPoint y: 146, distance: 18.7
click at [251, 147] on div "Welk getal hoort op de plek van het vraagteken? image/svg+xml 7 28 4 1/7 1/28 1…" at bounding box center [251, 90] width 303 height 171
click at [253, 124] on label "28" at bounding box center [251, 125] width 66 height 14
click at [253, 125] on input "28" at bounding box center [253, 127] width 4 height 4
radio input "true"
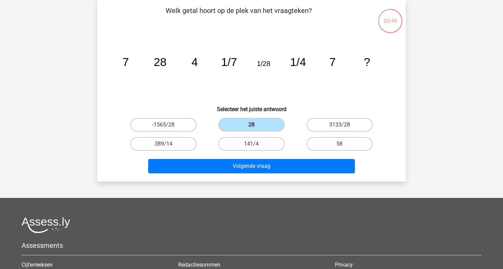
click at [253, 124] on label "28" at bounding box center [251, 125] width 66 height 14
click at [253, 125] on input "28" at bounding box center [253, 127] width 4 height 4
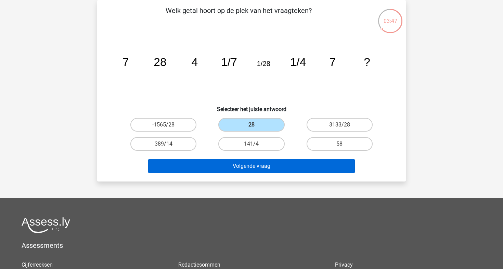
click at [250, 166] on button "Volgende vraag" at bounding box center [251, 166] width 207 height 14
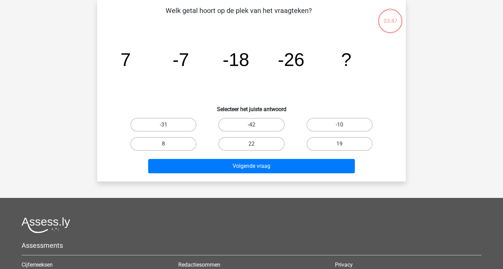
click at [250, 166] on button "Volgende vraag" at bounding box center [251, 166] width 207 height 14
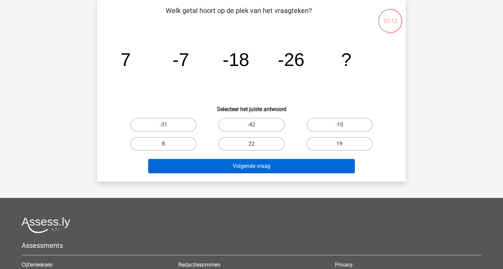
click at [205, 165] on button "Volgende vraag" at bounding box center [251, 166] width 207 height 14
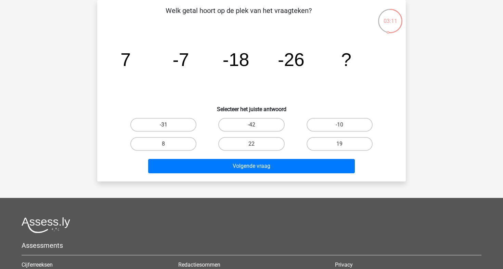
drag, startPoint x: 195, startPoint y: 141, endPoint x: 179, endPoint y: 122, distance: 24.0
click at [179, 122] on div "-31 -42 -10 8 22" at bounding box center [251, 134] width 264 height 38
click at [179, 122] on label "-31" at bounding box center [163, 125] width 66 height 14
click at [168, 125] on input "-31" at bounding box center [165, 127] width 4 height 4
radio input "true"
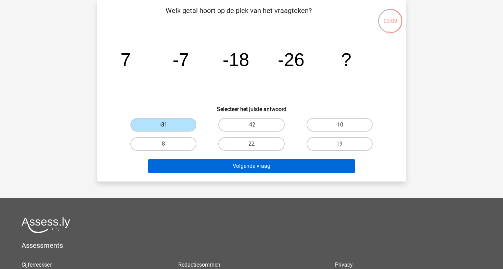
click at [252, 169] on button "Volgende vraag" at bounding box center [251, 166] width 207 height 14
click at [253, 165] on button "Volgende vraag" at bounding box center [251, 166] width 207 height 14
click at [251, 168] on button "Volgende vraag" at bounding box center [251, 166] width 207 height 14
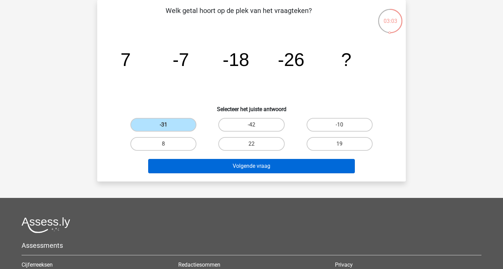
click at [252, 165] on button "Volgende vraag" at bounding box center [251, 166] width 207 height 14
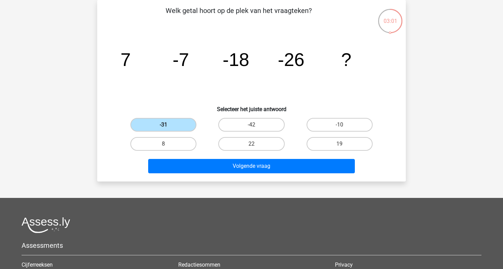
drag, startPoint x: 252, startPoint y: 165, endPoint x: 162, endPoint y: 118, distance: 101.1
click at [162, 118] on div "Welk getal hoort op de plek van het vraagteken? image/svg+xml 7 -7 -18 -26 ? Se…" at bounding box center [251, 90] width 303 height 171
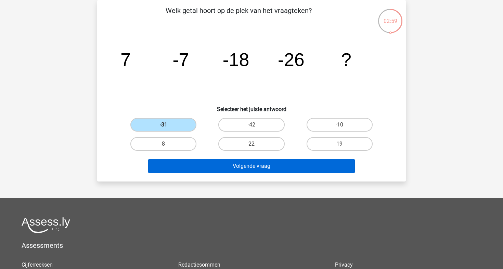
click at [249, 165] on button "Volgende vraag" at bounding box center [251, 166] width 207 height 14
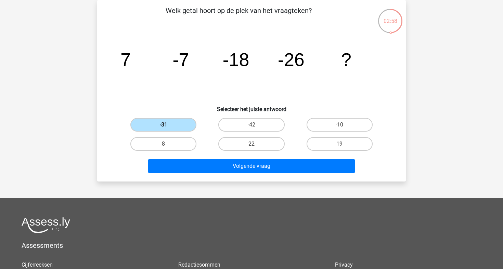
click at [172, 124] on label "-31" at bounding box center [163, 125] width 66 height 14
click at [168, 125] on input "-31" at bounding box center [165, 127] width 4 height 4
click at [164, 123] on label "-31" at bounding box center [163, 125] width 66 height 14
click at [164, 125] on input "-31" at bounding box center [165, 127] width 4 height 4
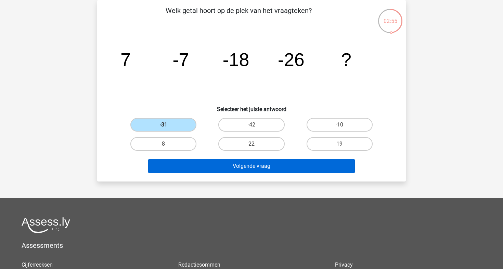
click at [219, 166] on button "Volgende vraag" at bounding box center [251, 166] width 207 height 14
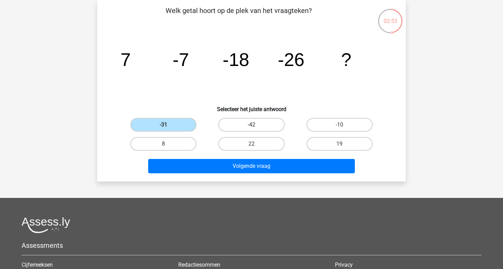
click at [249, 126] on label "-42" at bounding box center [251, 125] width 66 height 14
click at [251, 126] on input "-42" at bounding box center [253, 127] width 4 height 4
radio input "true"
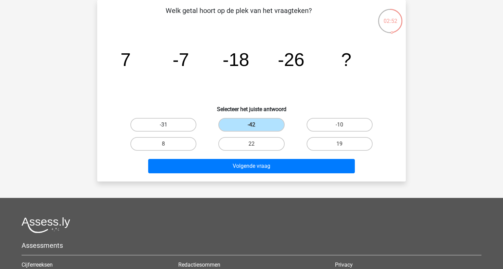
click at [170, 124] on label "-31" at bounding box center [163, 125] width 66 height 14
click at [168, 125] on input "-31" at bounding box center [165, 127] width 4 height 4
radio input "true"
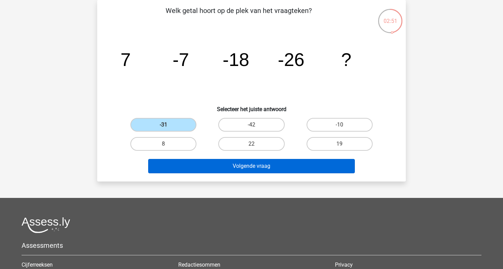
click at [238, 166] on button "Volgende vraag" at bounding box center [251, 166] width 207 height 14
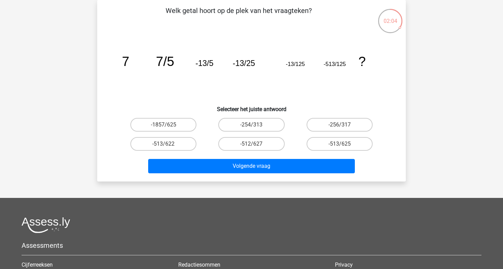
click at [328, 187] on div "Registreer Nederlands English" at bounding box center [251, 174] width 503 height 410
click at [338, 143] on label "-513/625" at bounding box center [339, 144] width 66 height 14
click at [339, 144] on input "-513/625" at bounding box center [341, 146] width 4 height 4
radio input "true"
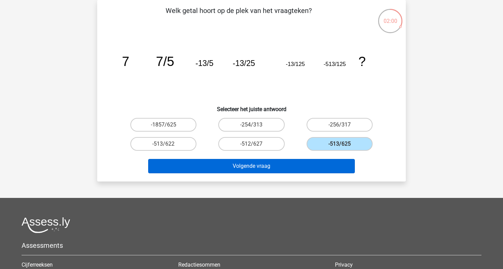
click at [260, 168] on button "Volgende vraag" at bounding box center [251, 166] width 207 height 14
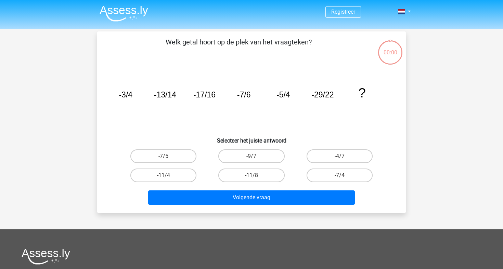
scroll to position [31, 0]
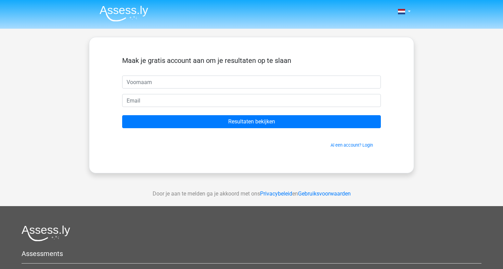
drag, startPoint x: 265, startPoint y: 174, endPoint x: 226, endPoint y: 174, distance: 39.0
click at [226, 174] on div "Nederlands English" at bounding box center [251, 193] width 503 height 387
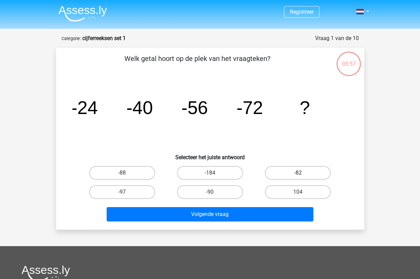
click at [288, 173] on label "-82" at bounding box center [298, 173] width 66 height 14
click at [298, 173] on input "-82" at bounding box center [300, 175] width 4 height 4
radio input "true"
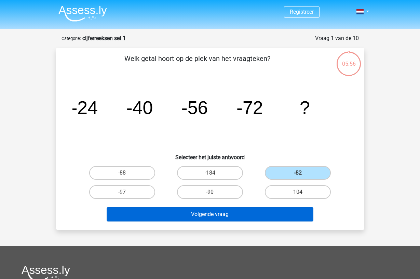
click at [233, 210] on button "Volgende vraag" at bounding box center [210, 214] width 207 height 14
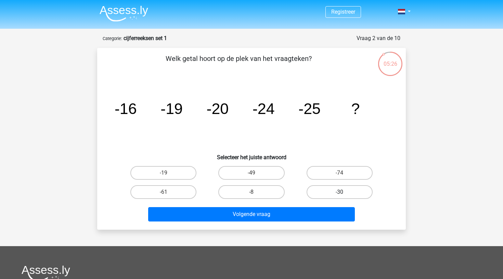
click at [342, 190] on label "-30" at bounding box center [339, 192] width 66 height 14
click at [342, 192] on input "-30" at bounding box center [341, 194] width 4 height 4
radio input "true"
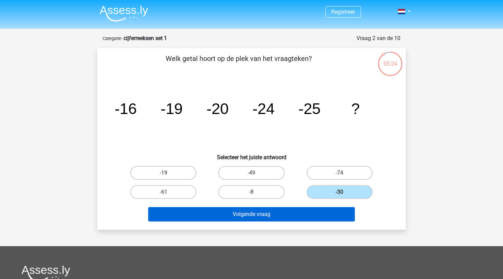
click at [250, 213] on button "Volgende vraag" at bounding box center [251, 214] width 207 height 14
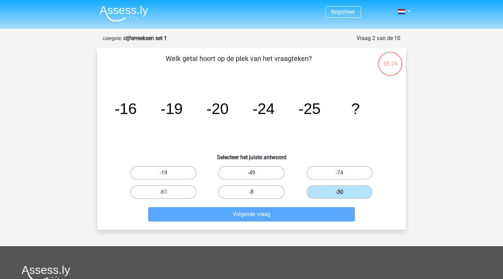
scroll to position [34, 0]
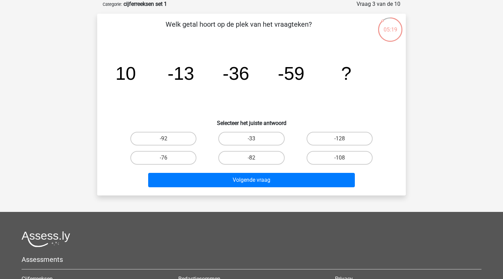
click at [255, 158] on input "-82" at bounding box center [253, 160] width 4 height 4
radio input "true"
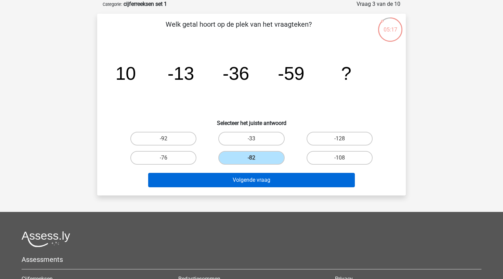
click at [251, 176] on button "Volgende vraag" at bounding box center [251, 180] width 207 height 14
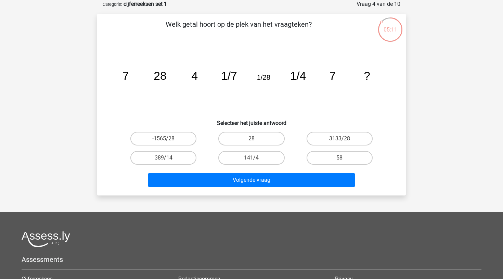
click at [253, 140] on input "28" at bounding box center [253, 140] width 4 height 4
radio input "true"
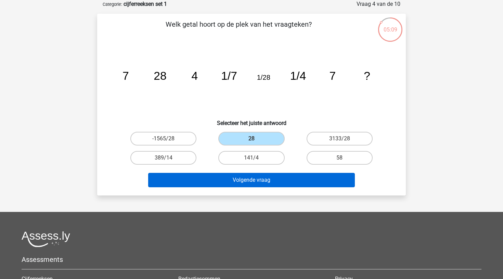
click at [245, 181] on button "Volgende vraag" at bounding box center [251, 180] width 207 height 14
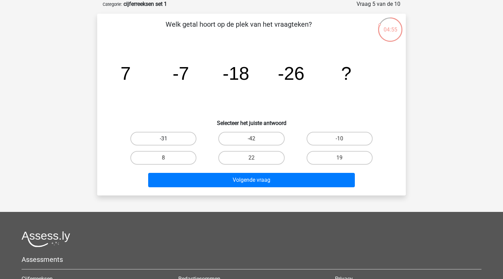
click at [178, 139] on label "-31" at bounding box center [163, 139] width 66 height 14
click at [168, 139] on input "-31" at bounding box center [165, 140] width 4 height 4
radio input "true"
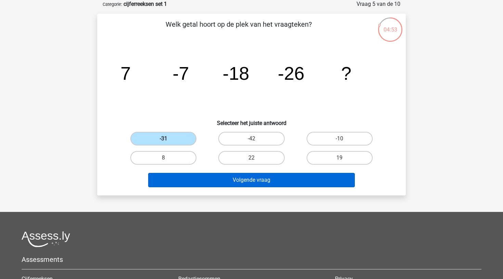
click at [251, 182] on button "Volgende vraag" at bounding box center [251, 180] width 207 height 14
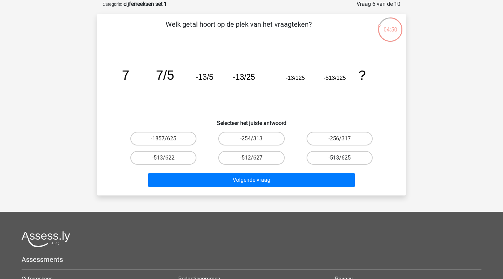
click at [335, 156] on label "-513/625" at bounding box center [339, 158] width 66 height 14
click at [339, 158] on input "-513/625" at bounding box center [341, 160] width 4 height 4
radio input "true"
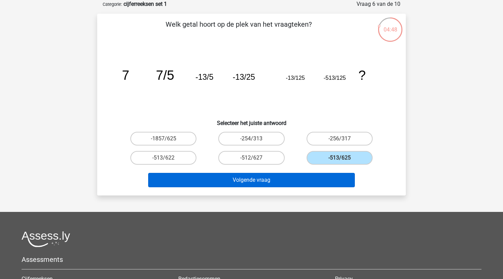
click at [245, 179] on button "Volgende vraag" at bounding box center [251, 180] width 207 height 14
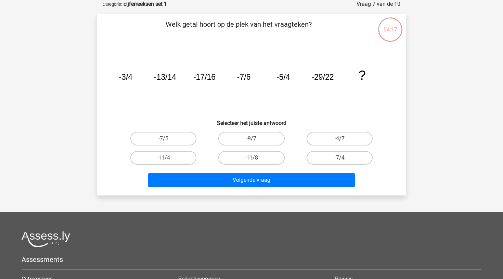
click at [253, 158] on input "-11/8" at bounding box center [253, 160] width 4 height 4
radio input "true"
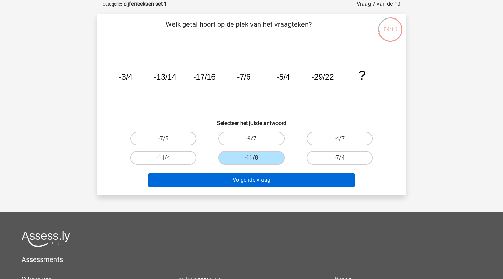
click at [252, 181] on button "Volgende vraag" at bounding box center [251, 180] width 207 height 14
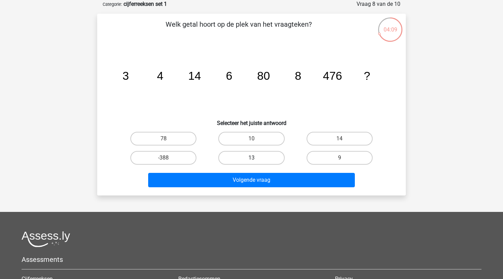
drag, startPoint x: 252, startPoint y: 181, endPoint x: 278, endPoint y: 154, distance: 37.2
click at [277, 156] on div "Welk getal hoort op de plek van het vraagteken? image/svg+xml 3 4 14 6 80 8 476…" at bounding box center [251, 104] width 303 height 171
click at [251, 136] on label "10" at bounding box center [251, 139] width 66 height 14
click at [251, 138] on input "10" at bounding box center [253, 140] width 4 height 4
radio input "true"
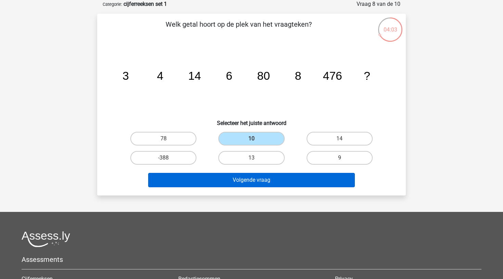
click at [253, 181] on button "Volgende vraag" at bounding box center [251, 180] width 207 height 14
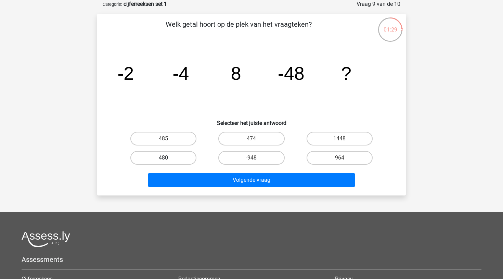
click at [163, 155] on label "480" at bounding box center [163, 158] width 66 height 14
click at [163, 158] on input "480" at bounding box center [165, 160] width 4 height 4
radio input "true"
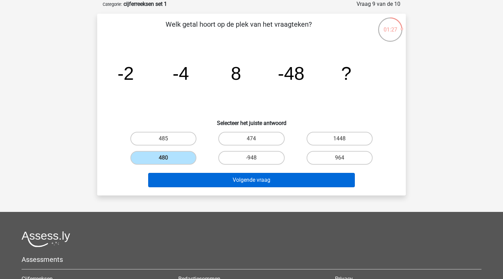
click at [188, 178] on button "Volgende vraag" at bounding box center [251, 180] width 207 height 14
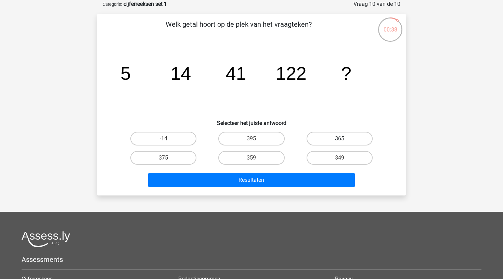
click at [335, 133] on label "365" at bounding box center [339, 139] width 66 height 14
click at [339, 138] on input "365" at bounding box center [341, 140] width 4 height 4
radio input "true"
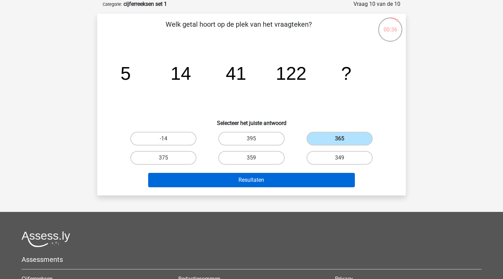
click at [264, 178] on button "Resultaten" at bounding box center [251, 180] width 207 height 14
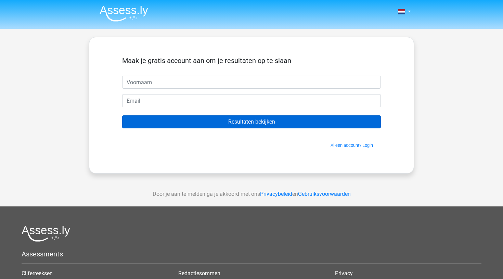
click at [252, 119] on input "Resultaten bekijken" at bounding box center [251, 121] width 258 height 13
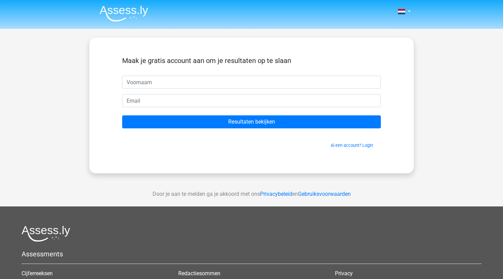
drag, startPoint x: 88, startPoint y: 17, endPoint x: 83, endPoint y: -6, distance: 23.1
click at [83, 0] on html "Nederlands English" at bounding box center [251, 193] width 503 height 387
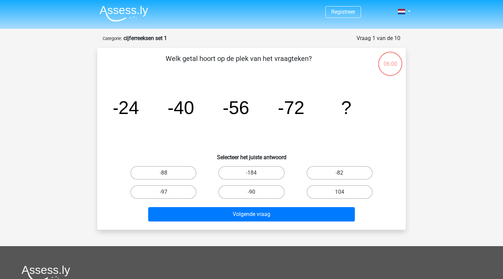
scroll to position [34, 0]
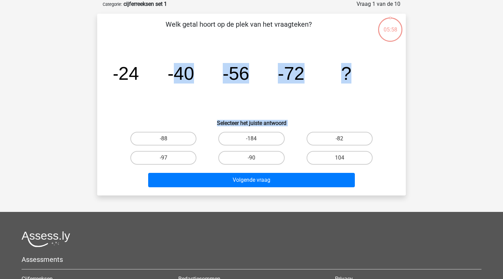
drag, startPoint x: 155, startPoint y: 154, endPoint x: 179, endPoint y: 74, distance: 84.0
click at [179, 74] on div "Welk getal hoort op de plek van het vraagteken? image/svg+xml -24 -40 -56 -72 ?…" at bounding box center [251, 104] width 303 height 171
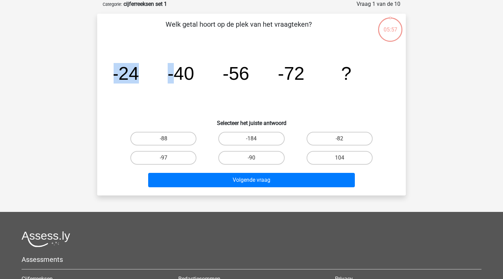
drag, startPoint x: 169, startPoint y: 61, endPoint x: 168, endPoint y: 53, distance: 7.9
click at [168, 53] on icon "image/svg+xml -24 -40 -56 -72 ?" at bounding box center [251, 79] width 276 height 69
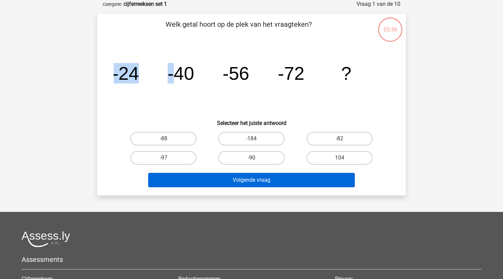
click at [239, 182] on button "Volgende vraag" at bounding box center [251, 180] width 207 height 14
click at [239, 178] on button "Volgende vraag" at bounding box center [251, 180] width 207 height 14
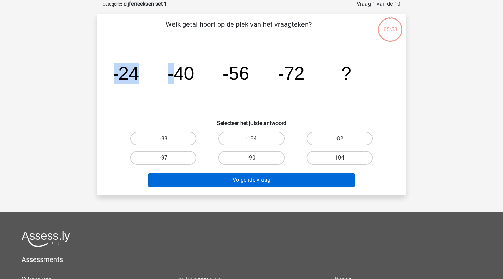
click at [239, 178] on button "Volgende vraag" at bounding box center [251, 180] width 207 height 14
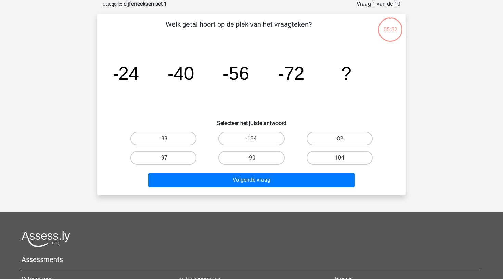
click at [201, 155] on div "-97" at bounding box center [163, 158] width 82 height 14
click at [182, 141] on label "-88" at bounding box center [163, 139] width 66 height 14
click at [168, 141] on input "-88" at bounding box center [165, 140] width 4 height 4
radio input "true"
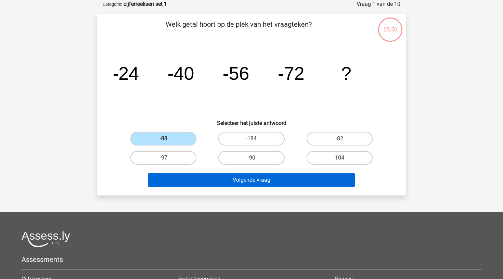
click at [252, 181] on button "Volgende vraag" at bounding box center [251, 180] width 207 height 14
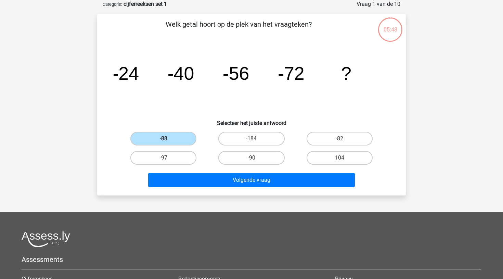
click at [253, 162] on label "-90" at bounding box center [251, 158] width 66 height 14
click at [253, 162] on input "-90" at bounding box center [253, 160] width 4 height 4
radio input "true"
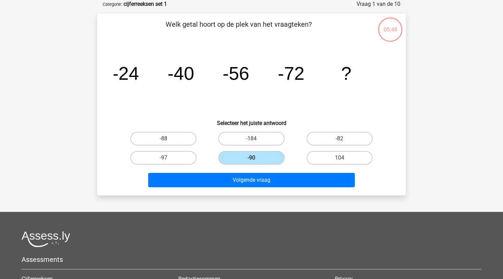
click at [254, 142] on input "-184" at bounding box center [253, 140] width 4 height 4
radio input "true"
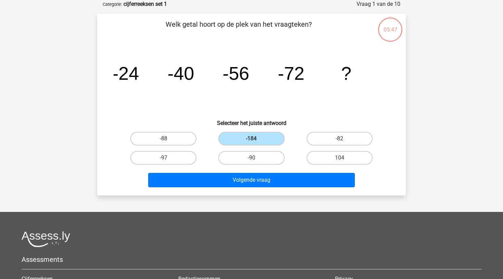
click at [254, 141] on input "-184" at bounding box center [253, 140] width 4 height 4
click at [247, 137] on label "-184" at bounding box center [251, 139] width 66 height 14
click at [251, 138] on input "-184" at bounding box center [253, 140] width 4 height 4
click at [171, 141] on label "-88" at bounding box center [163, 139] width 66 height 14
click at [168, 141] on input "-88" at bounding box center [165, 140] width 4 height 4
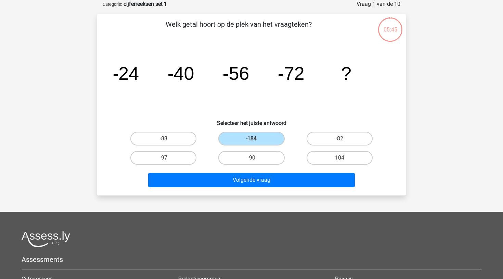
radio input "true"
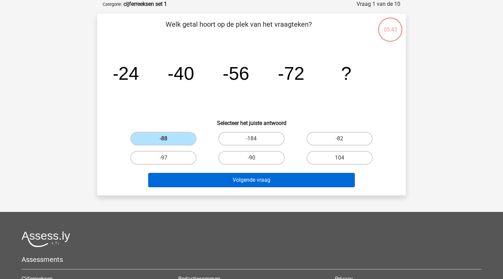
click at [208, 178] on button "Volgende vraag" at bounding box center [251, 180] width 207 height 14
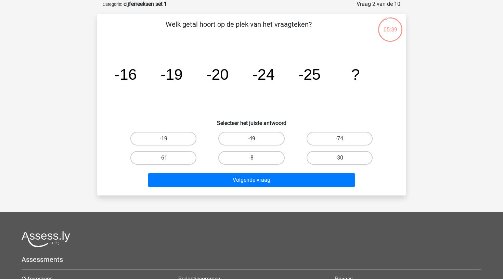
drag, startPoint x: 387, startPoint y: 109, endPoint x: 349, endPoint y: 77, distance: 49.7
click at [352, 78] on icon "image/svg+xml -16 -19 -20 -24 -25 ?" at bounding box center [251, 79] width 276 height 69
drag, startPoint x: 225, startPoint y: 27, endPoint x: 197, endPoint y: 22, distance: 28.6
click at [199, 22] on div "Welk getal hoort op de plek van het vraagteken? image/svg+xml -16 -19 -20 -24 -…" at bounding box center [251, 104] width 303 height 171
drag, startPoint x: 197, startPoint y: 22, endPoint x: 134, endPoint y: -6, distance: 68.4
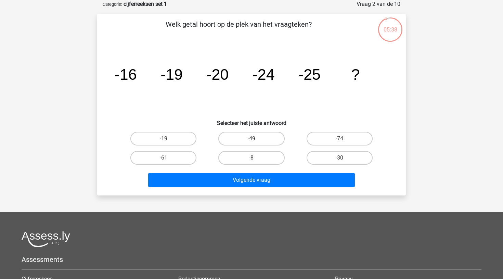
click at [134, 0] on html "Registreer Nederlands English" at bounding box center [251, 179] width 503 height 426
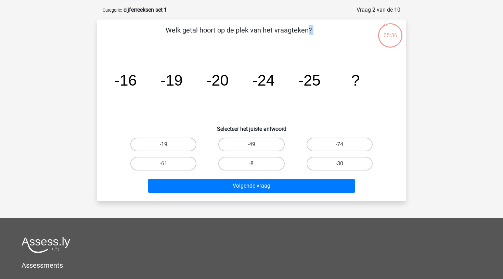
drag, startPoint x: 115, startPoint y: 31, endPoint x: 38, endPoint y: 89, distance: 96.1
click at [38, 89] on div "Registreer Nederlands English" at bounding box center [251, 185] width 503 height 426
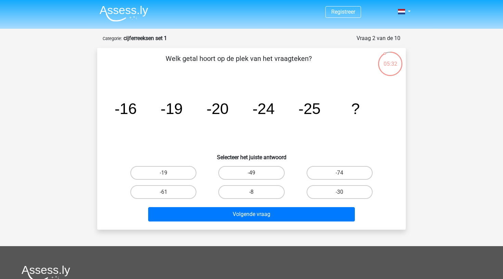
scroll to position [0, 0]
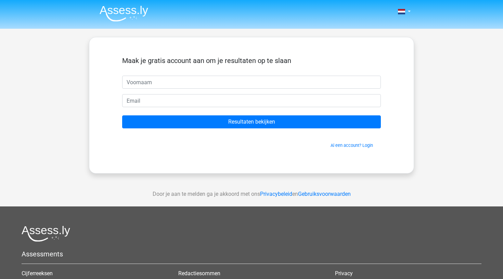
click at [139, 8] on img at bounding box center [123, 13] width 49 height 16
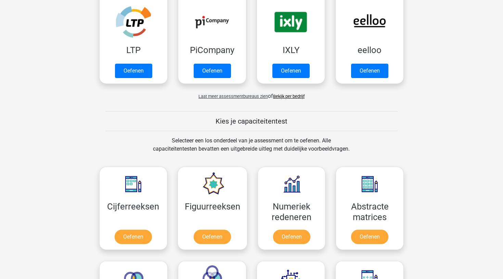
scroll to position [155, 0]
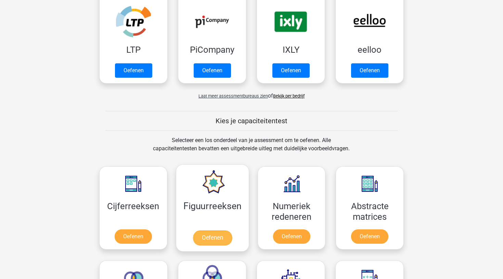
click at [211, 236] on link "Oefenen" at bounding box center [211, 237] width 39 height 15
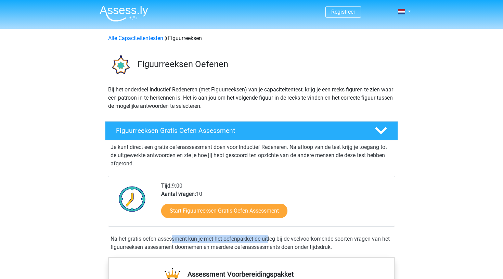
drag, startPoint x: 0, startPoint y: 0, endPoint x: 211, endPoint y: 232, distance: 313.4
click at [211, 232] on div "Je kunt direct een gratis oefenassessment doen voor Inductief Redeneren. Na afl…" at bounding box center [251, 195] width 287 height 111
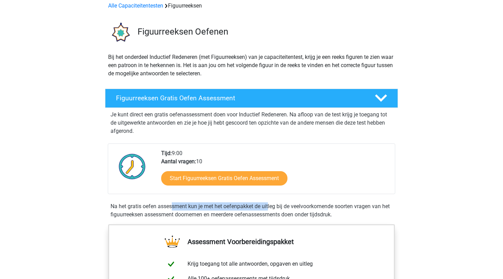
scroll to position [33, 0]
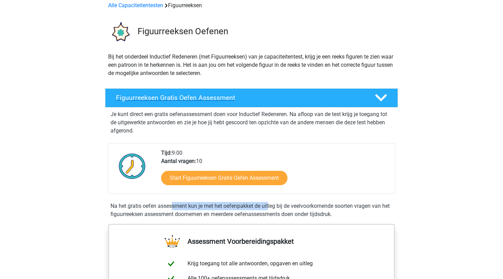
click at [220, 97] on h4 "Figuurreeksen Gratis Oefen Assessment" at bounding box center [240, 98] width 248 height 8
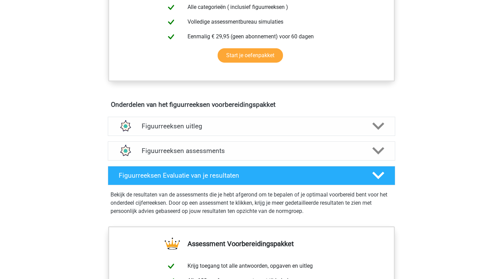
scroll to position [210, 0]
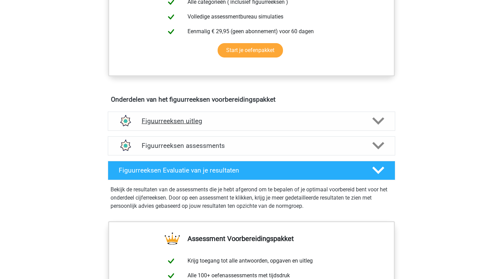
click at [149, 119] on h4 "Figuurreeksen uitleg" at bounding box center [251, 121] width 219 height 8
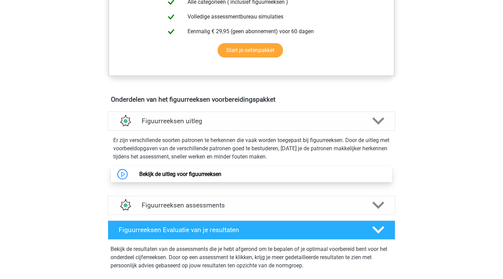
click at [139, 173] on link "Bekijk de uitleg voor figuurreeksen" at bounding box center [180, 174] width 82 height 6
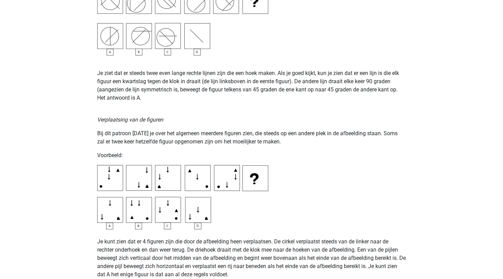
scroll to position [936, 0]
click at [279, 215] on div "Op deze pagina behandelen we de meest voorkomende patronen voor figuurreeksen .…" at bounding box center [251, 209] width 325 height 2196
click at [278, 215] on div "Op deze pagina behandelen we de meest voorkomende patronen voor figuurreeksen .…" at bounding box center [251, 209] width 325 height 2196
